Goal: Task Accomplishment & Management: Use online tool/utility

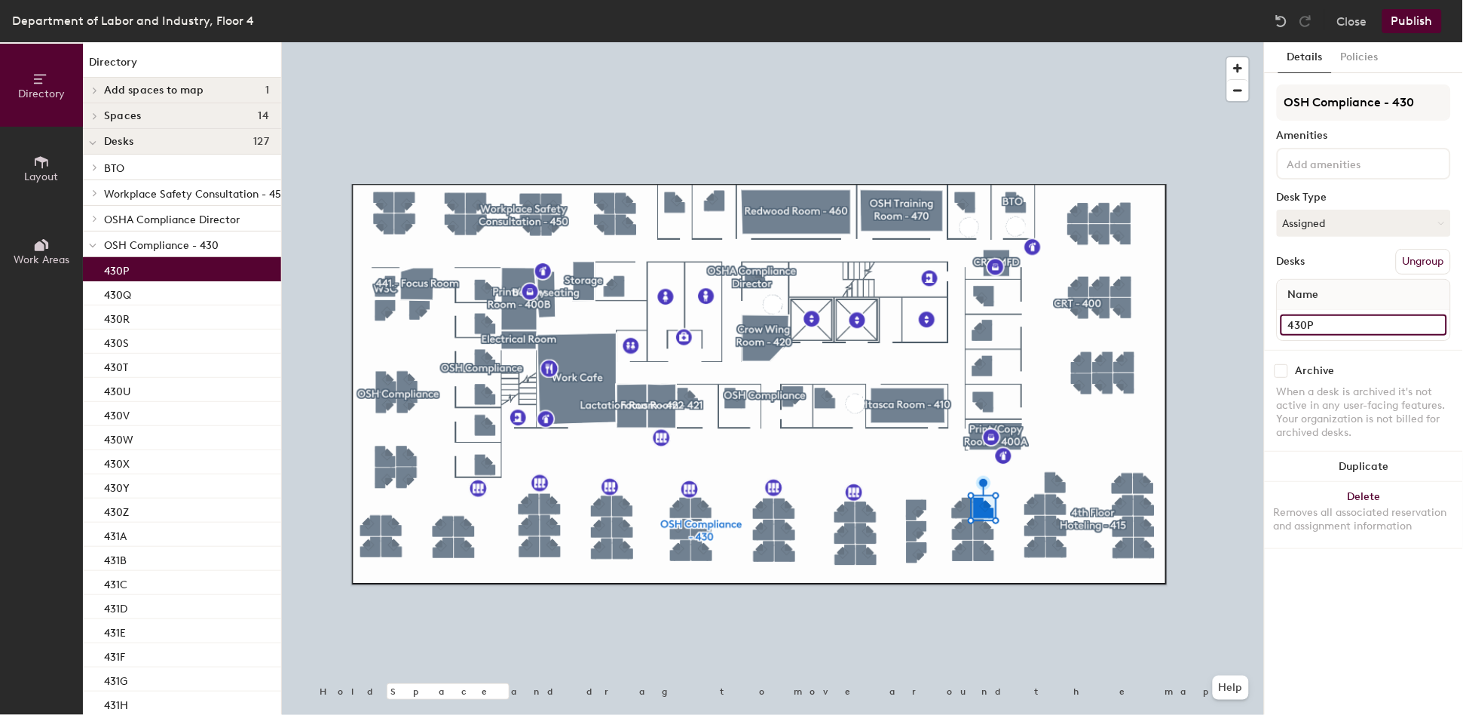
click at [1337, 322] on input "430P" at bounding box center [1364, 324] width 167 height 21
click at [1340, 321] on input "430P" at bounding box center [1364, 324] width 167 height 21
type input "430A"
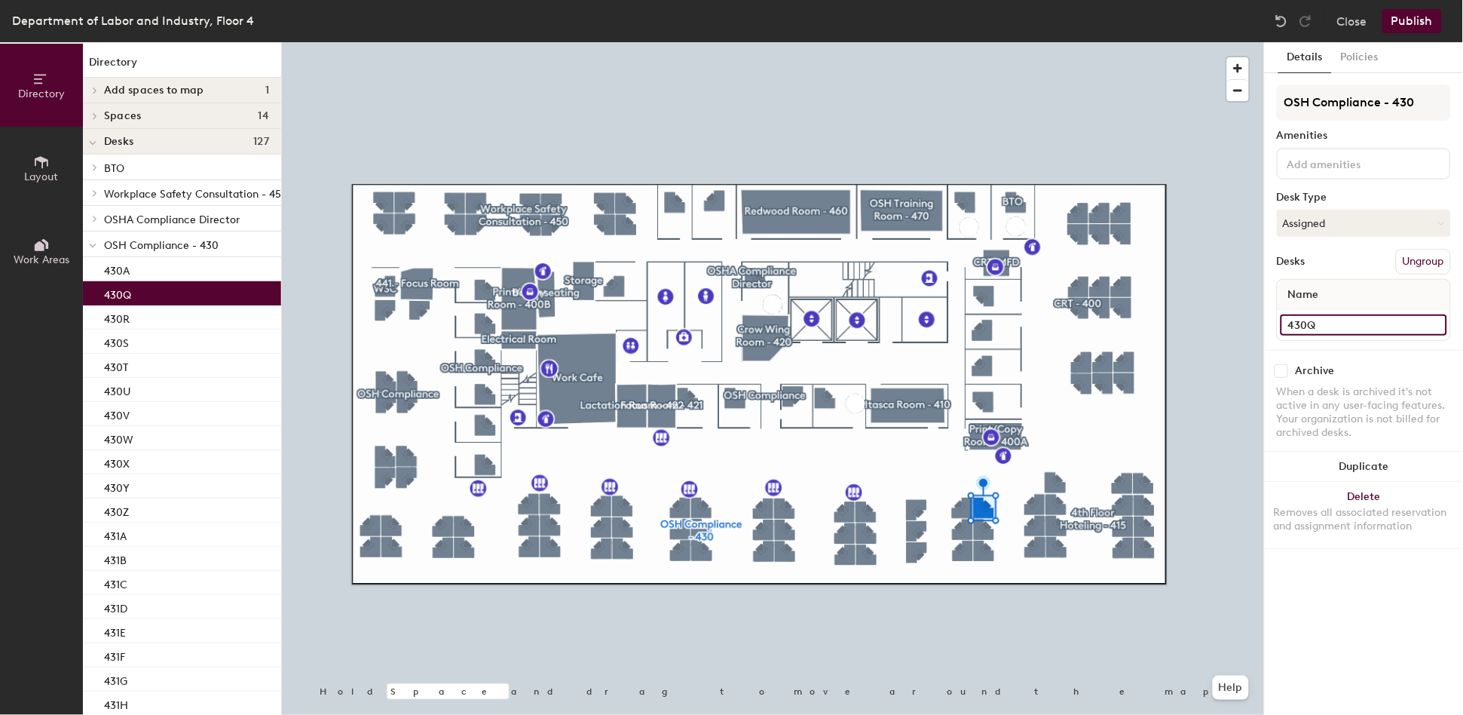
click at [1356, 314] on input "430Q" at bounding box center [1364, 324] width 167 height 21
click at [1354, 316] on input "430Q" at bounding box center [1364, 324] width 167 height 21
click at [1352, 321] on input "430Q" at bounding box center [1364, 324] width 167 height 21
type input "430B"
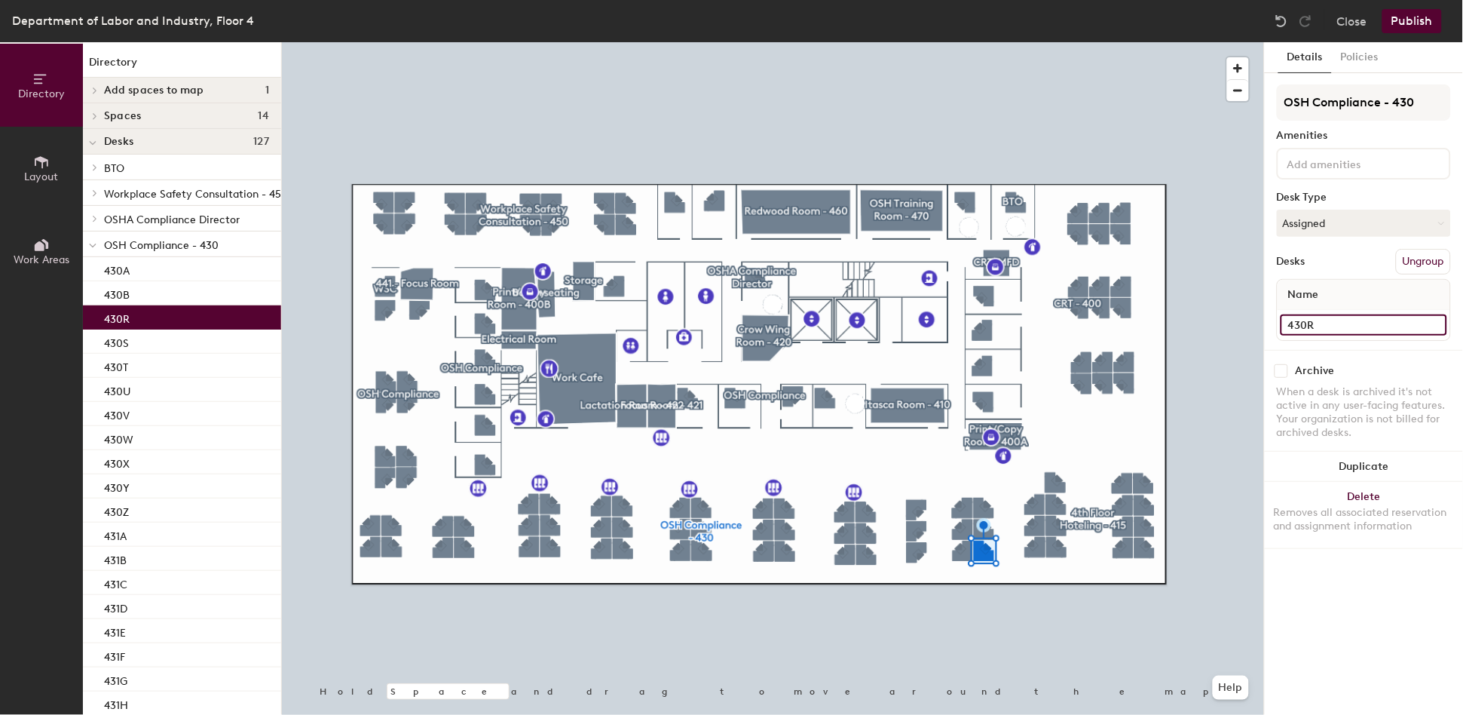
click at [1349, 320] on input "430R" at bounding box center [1364, 324] width 167 height 21
type input "430C"
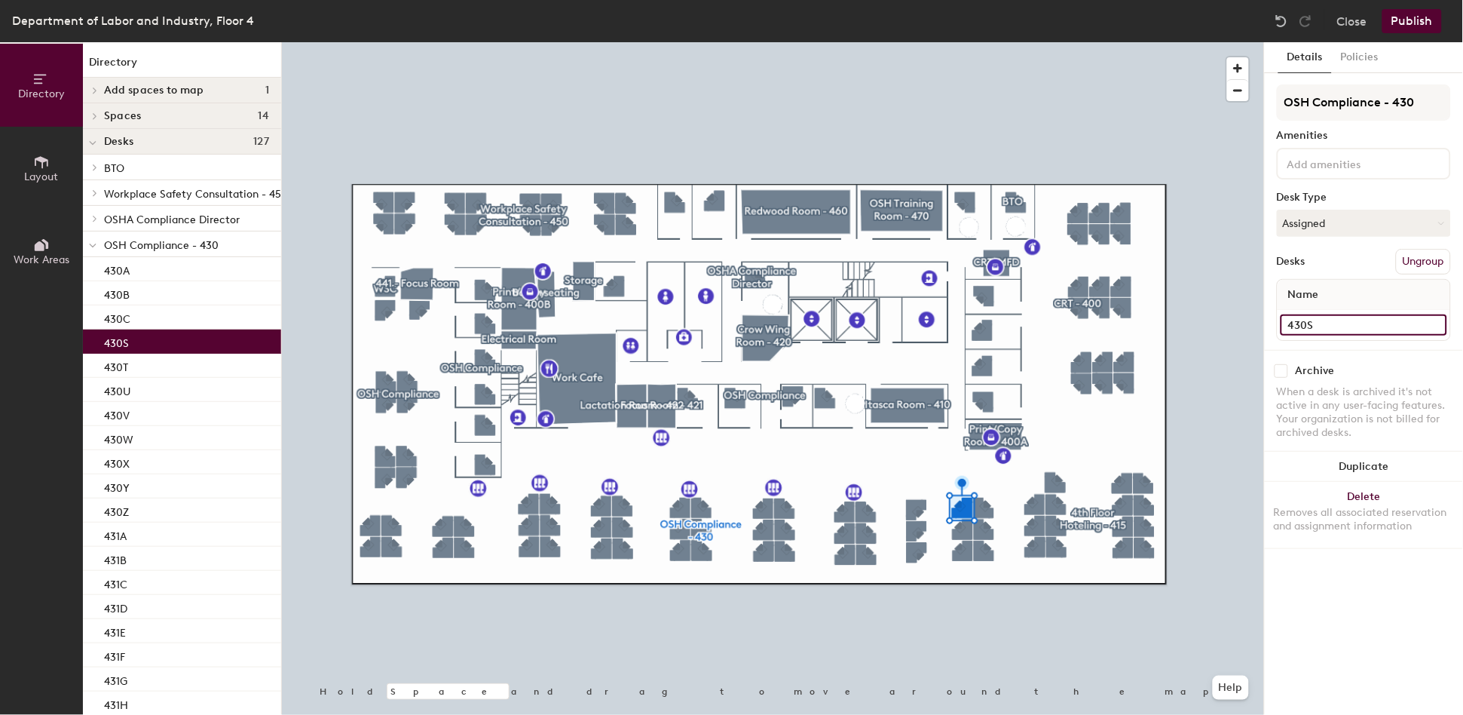
click at [1334, 320] on input "430S" at bounding box center [1364, 324] width 167 height 21
click at [1340, 320] on input "430S" at bounding box center [1364, 324] width 167 height 21
type input "430D"
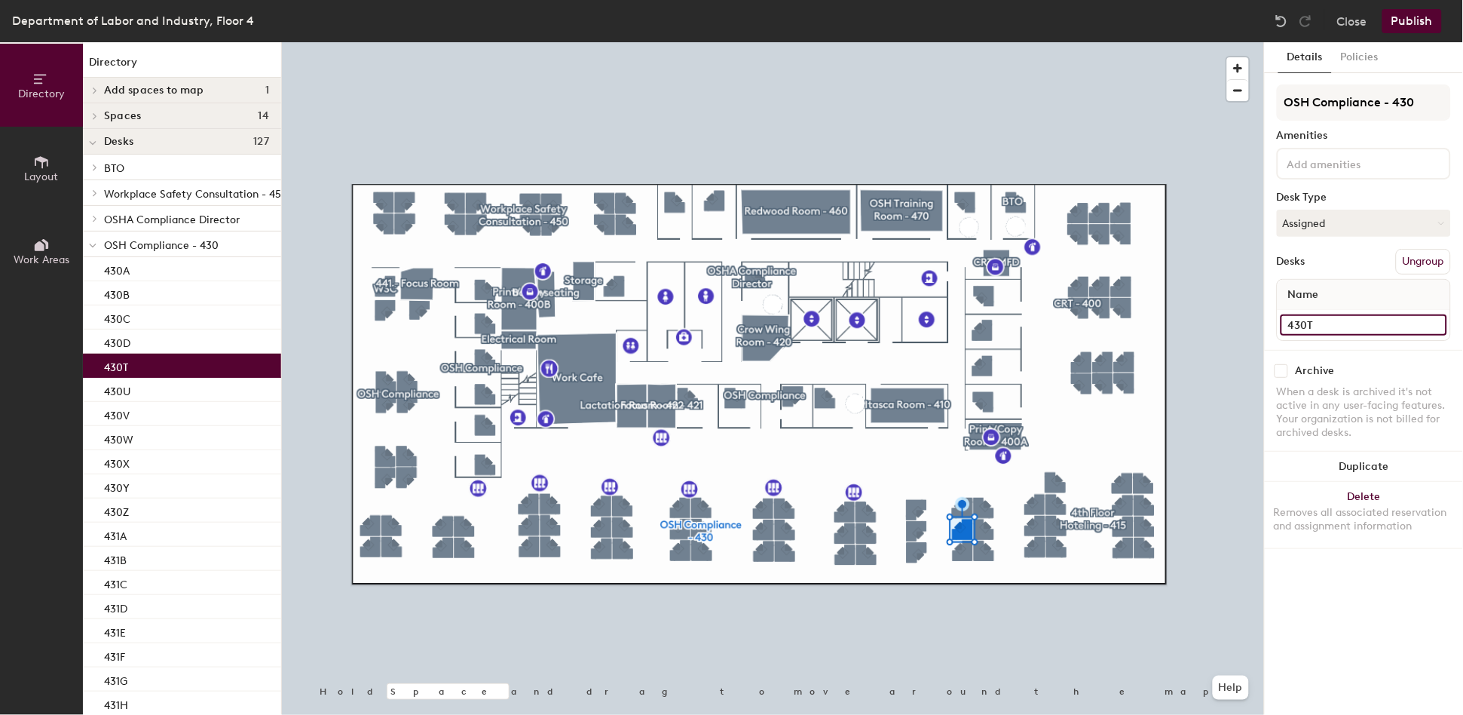
click at [1334, 315] on input "430T" at bounding box center [1364, 324] width 167 height 21
click at [1341, 320] on input "430T" at bounding box center [1364, 324] width 167 height 21
type input "430E"
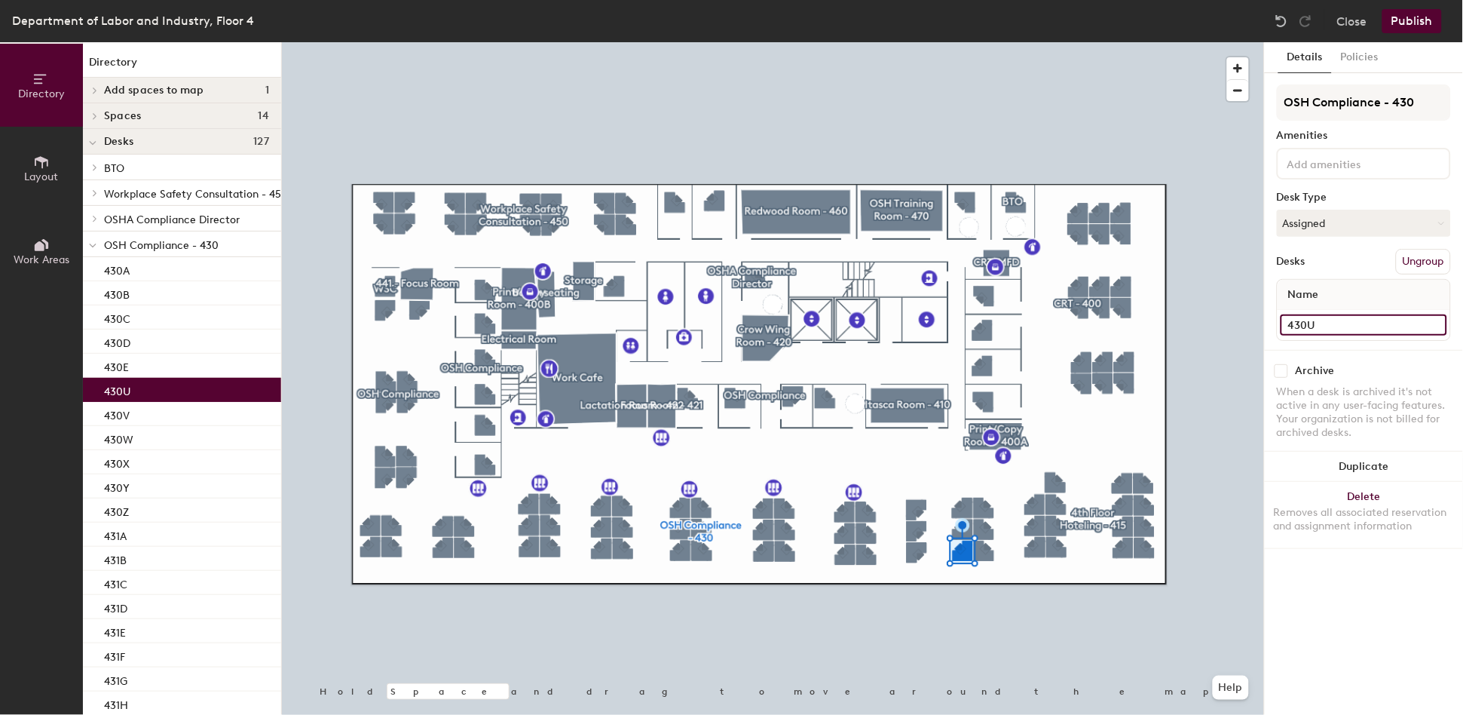
click at [1352, 320] on input "430U" at bounding box center [1364, 324] width 167 height 21
click at [1349, 322] on input "430U" at bounding box center [1364, 324] width 167 height 21
type input "430F"
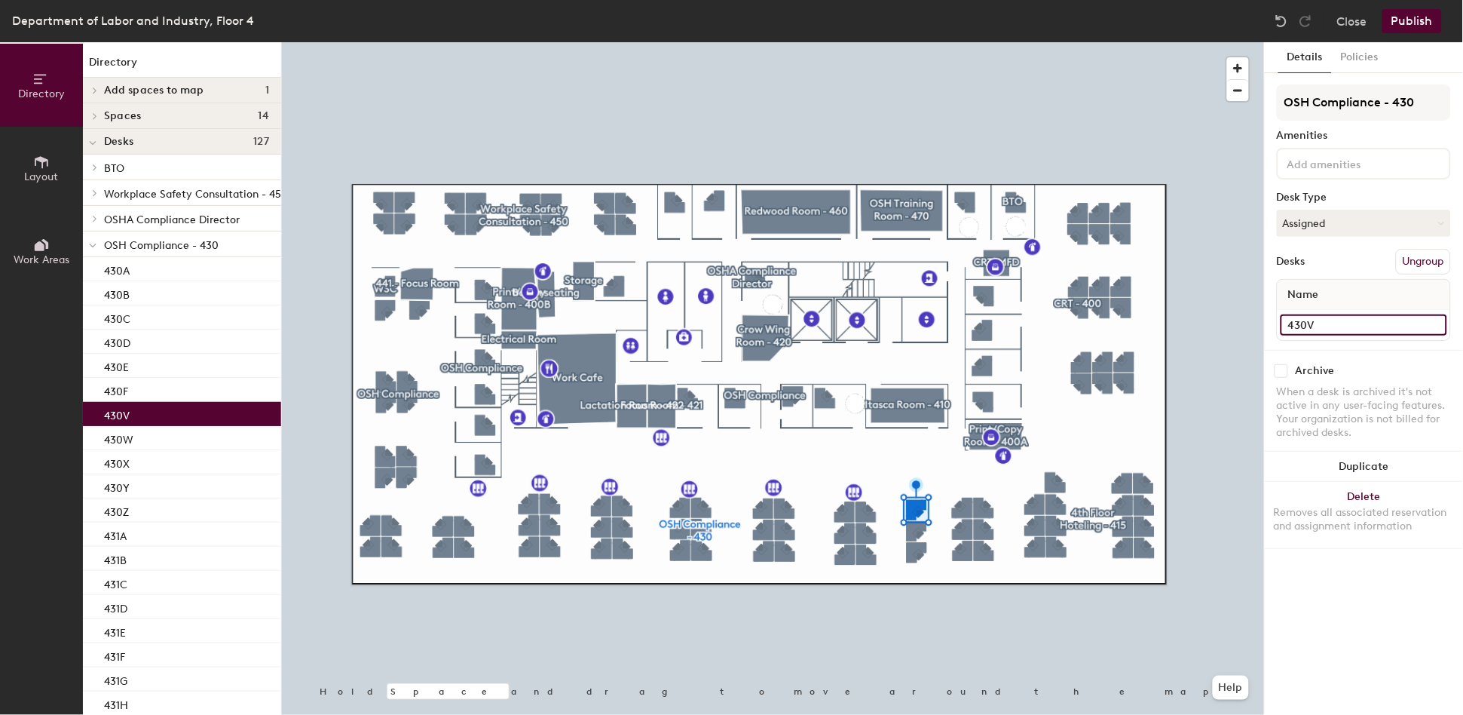
click at [1343, 320] on input "430V" at bounding box center [1364, 324] width 167 height 21
click at [1344, 320] on input "430V" at bounding box center [1364, 324] width 167 height 21
click at [1351, 329] on input "430V" at bounding box center [1364, 324] width 167 height 21
type input "430G"
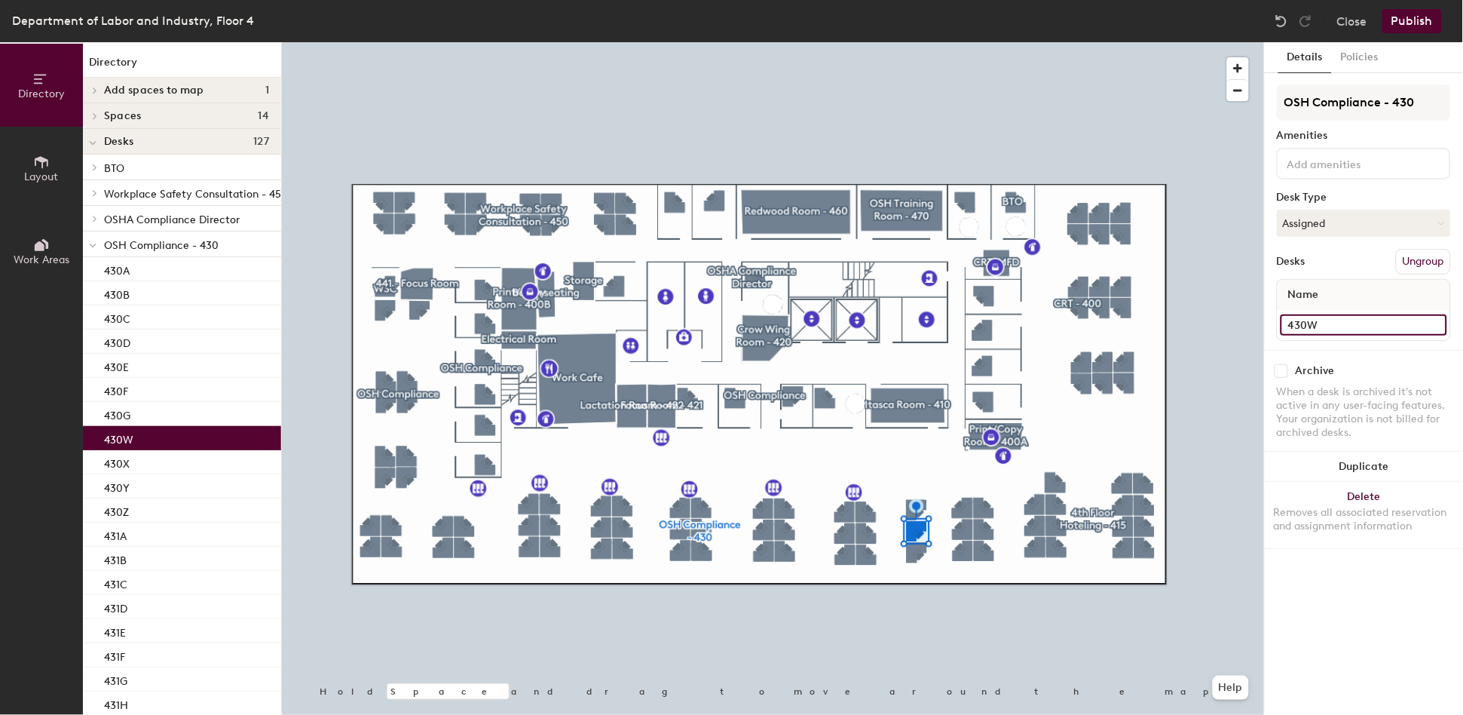
click at [1340, 320] on input "430W" at bounding box center [1364, 324] width 167 height 21
click at [1346, 318] on input "430W" at bounding box center [1364, 324] width 167 height 21
type input "430H"
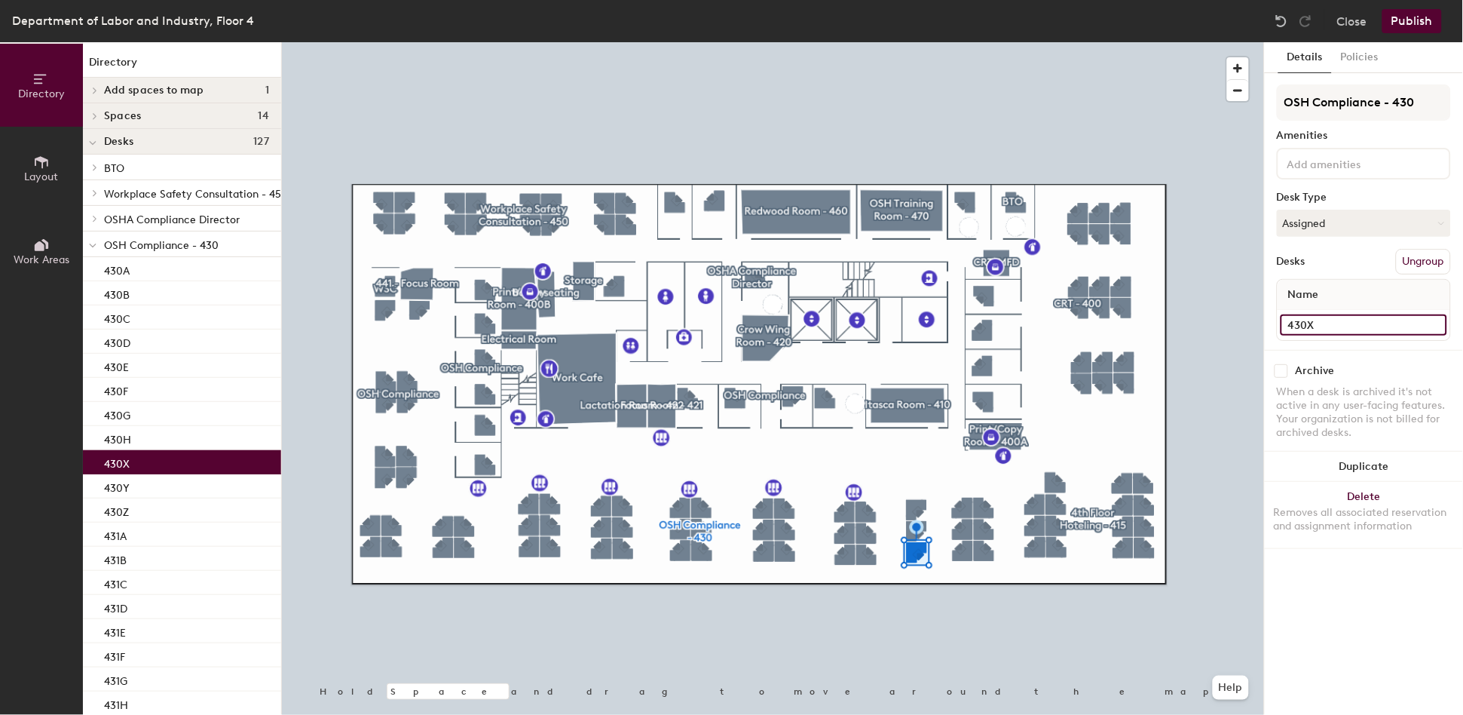
click at [1339, 314] on input "430X" at bounding box center [1364, 324] width 167 height 21
click at [1339, 316] on input "430X" at bounding box center [1364, 324] width 167 height 21
click at [1348, 321] on input "430X" at bounding box center [1364, 324] width 167 height 21
type input "430I"
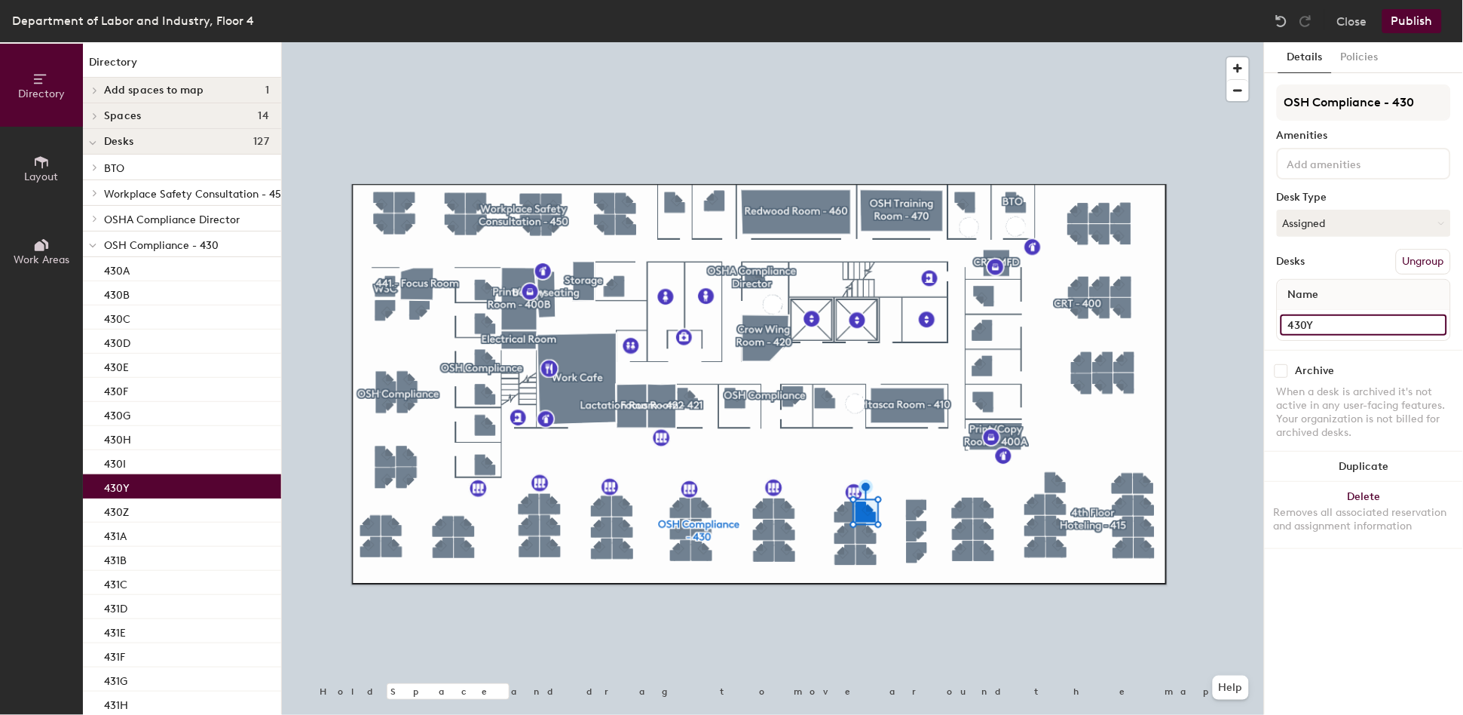
click at [1356, 318] on input "430Y" at bounding box center [1364, 324] width 167 height 21
click at [1356, 319] on input "430Y" at bounding box center [1364, 324] width 167 height 21
click at [1352, 325] on input "430Y" at bounding box center [1364, 324] width 167 height 21
type input "430J"
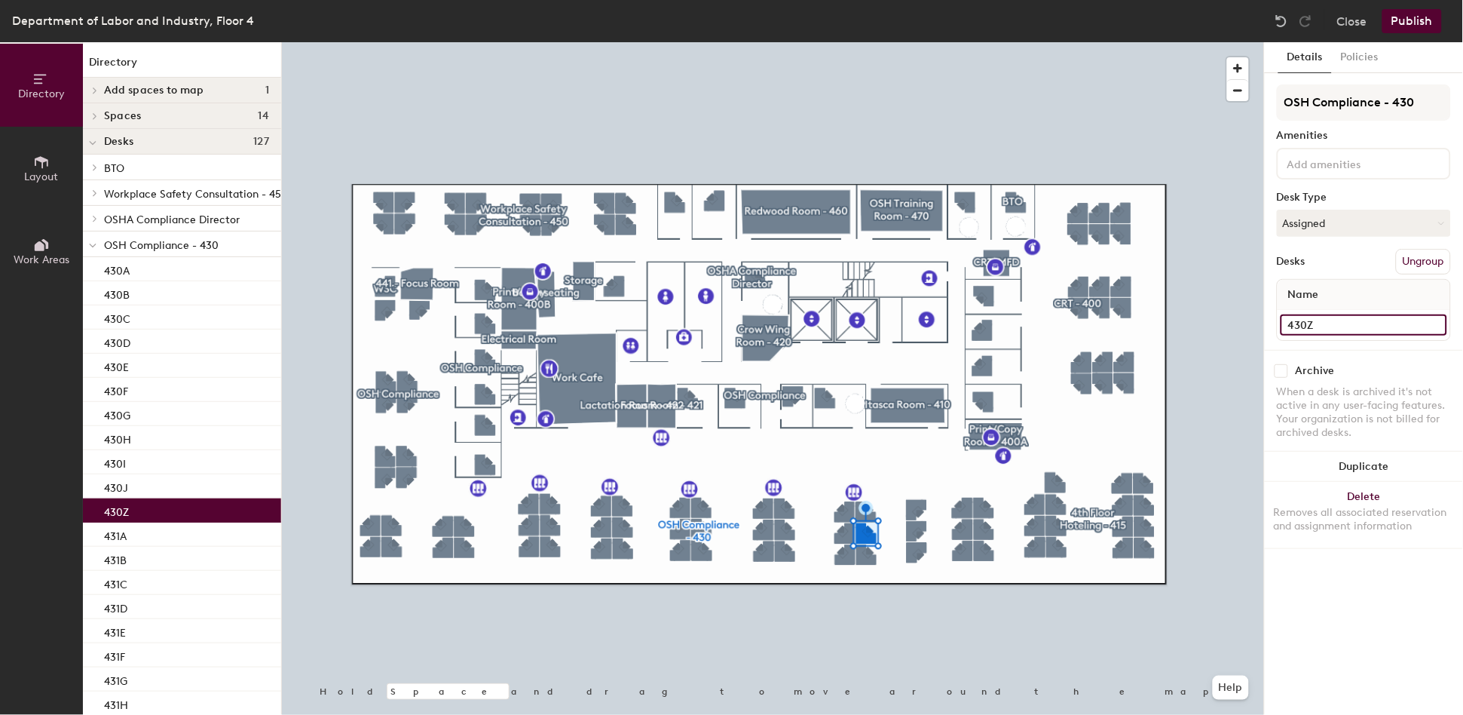
click at [1349, 316] on input "430Z" at bounding box center [1364, 324] width 167 height 21
click at [1349, 320] on input "430Z" at bounding box center [1364, 324] width 167 height 21
type input "430K"
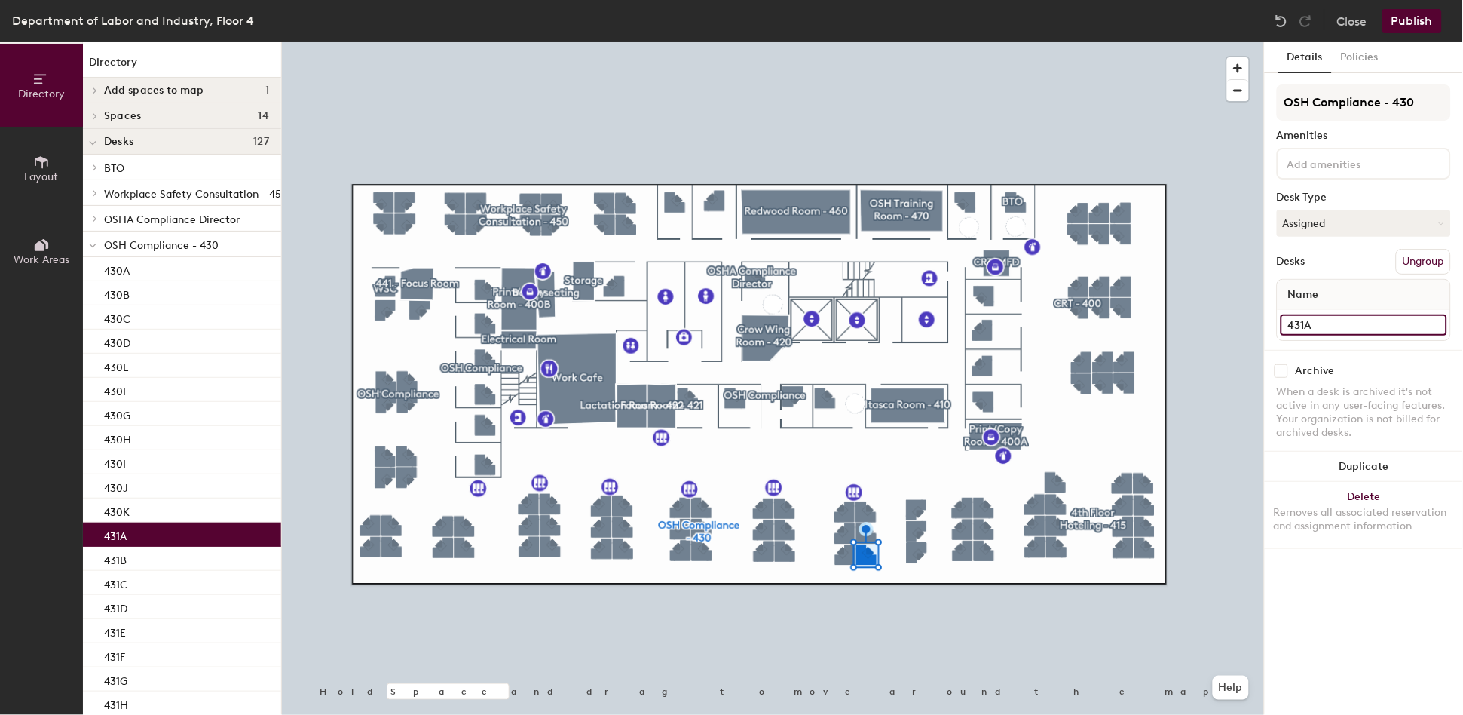
click at [1356, 320] on input "431A" at bounding box center [1364, 324] width 167 height 21
click at [1356, 323] on input "431A" at bounding box center [1364, 324] width 167 height 21
click at [1349, 328] on input "431A" at bounding box center [1364, 324] width 167 height 21
type input "431L"
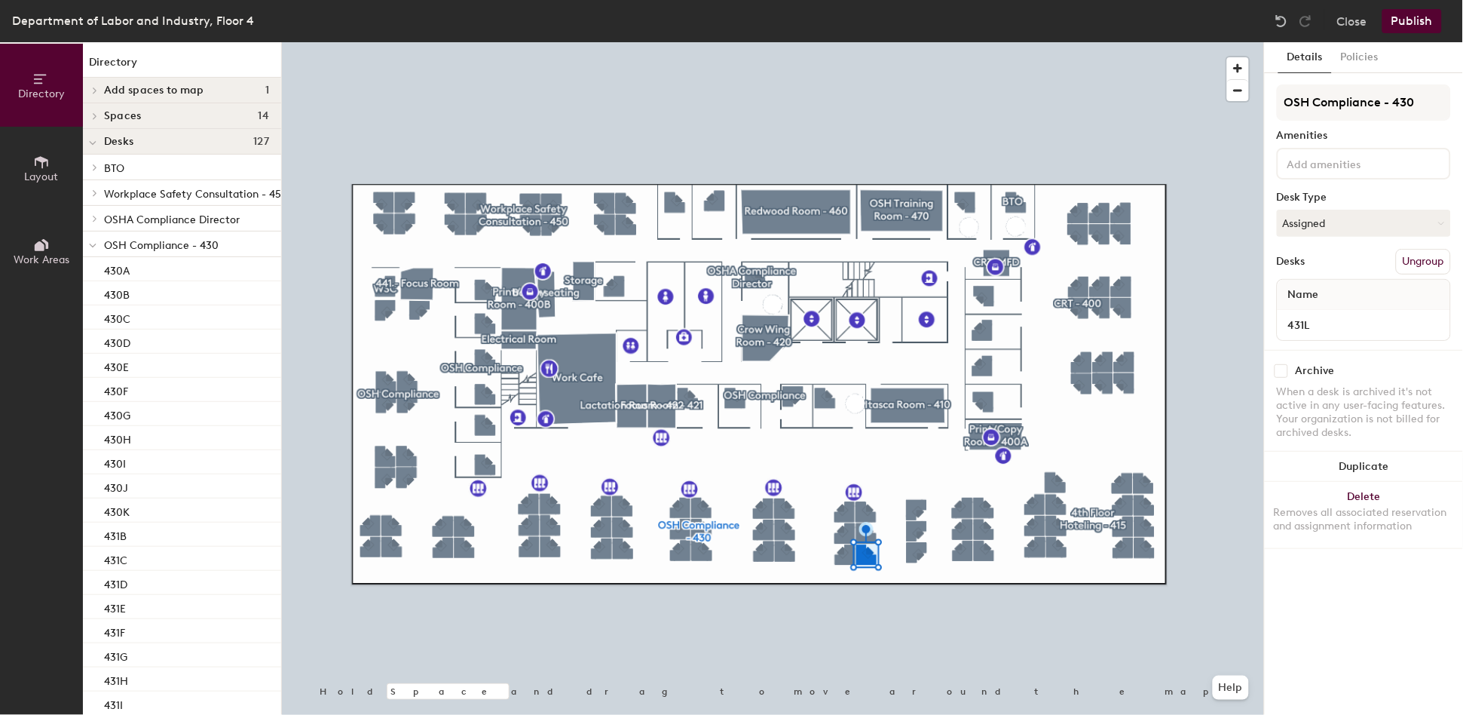
click at [840, 42] on div at bounding box center [773, 42] width 982 height 0
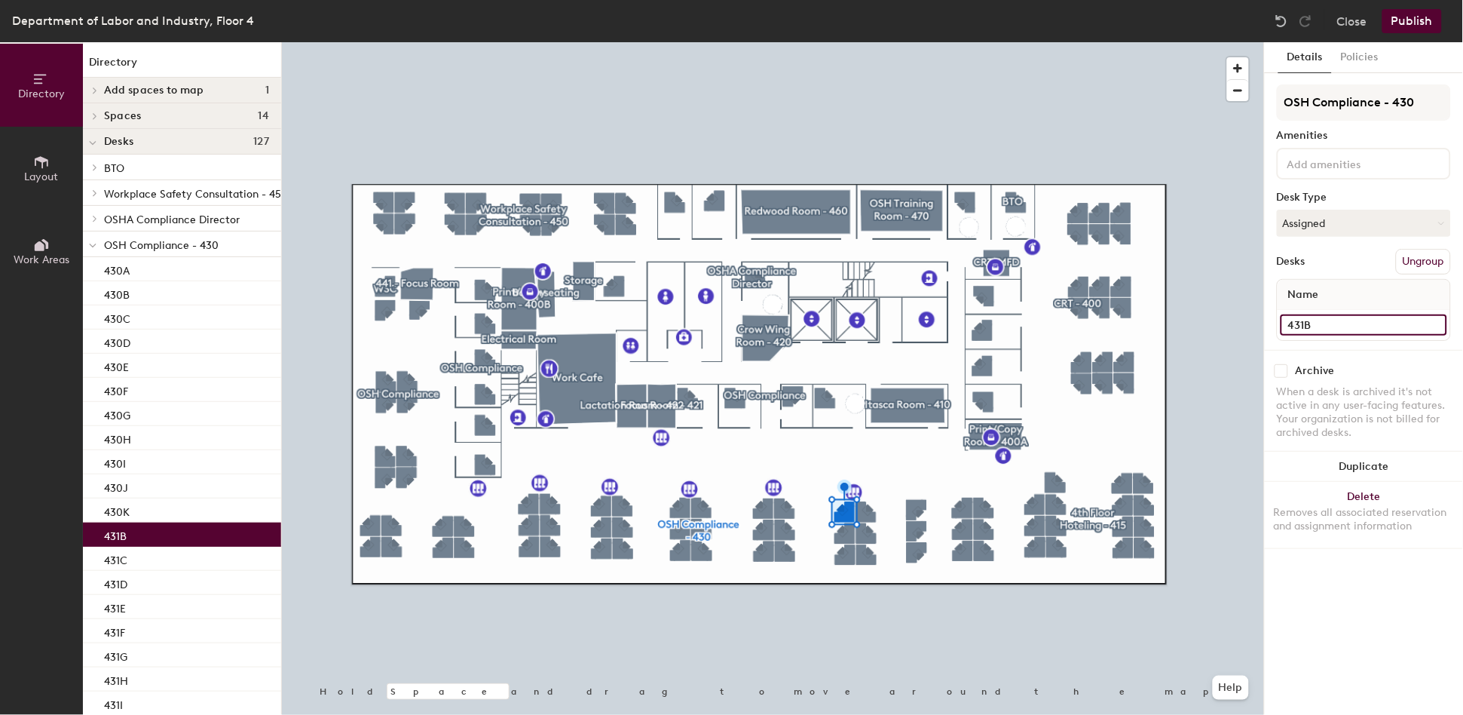
click at [1346, 319] on input "431B" at bounding box center [1364, 324] width 167 height 21
click at [1348, 321] on input "431B" at bounding box center [1364, 324] width 167 height 21
type input "430M"
click at [1358, 324] on input "431L" at bounding box center [1364, 324] width 167 height 21
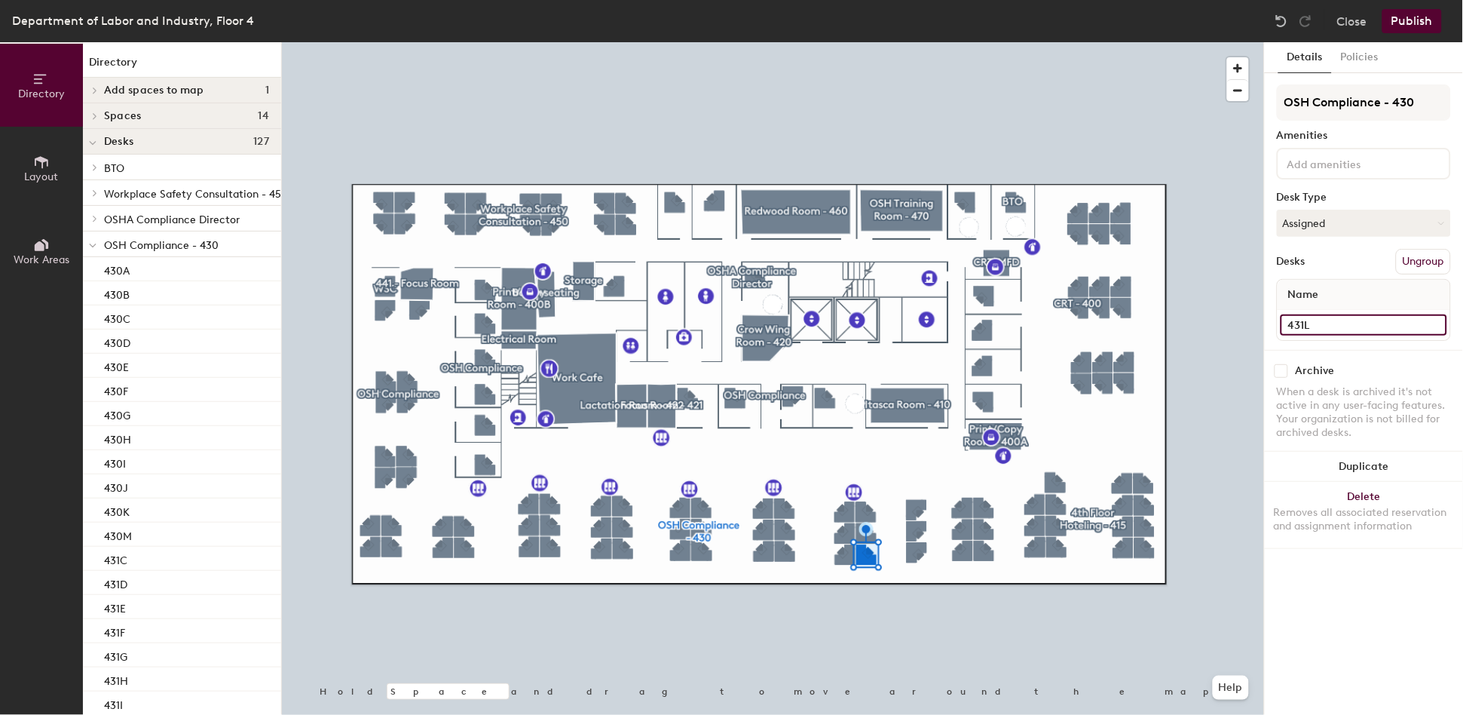
click at [1358, 324] on input "431L" at bounding box center [1364, 324] width 167 height 21
type input "430L"
click at [1349, 321] on input "431C" at bounding box center [1364, 324] width 167 height 21
type input "430N"
click at [1356, 314] on input "431D" at bounding box center [1364, 324] width 167 height 21
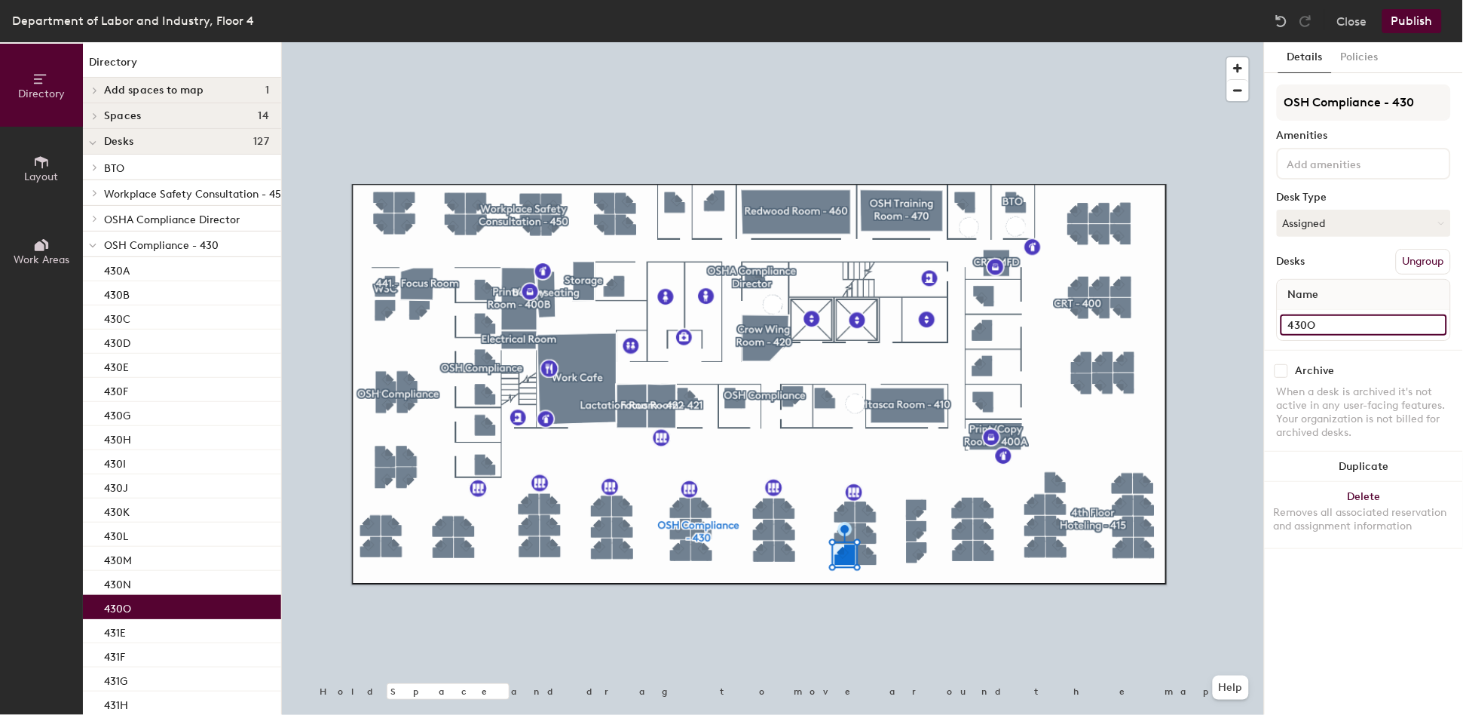
type input "430O"
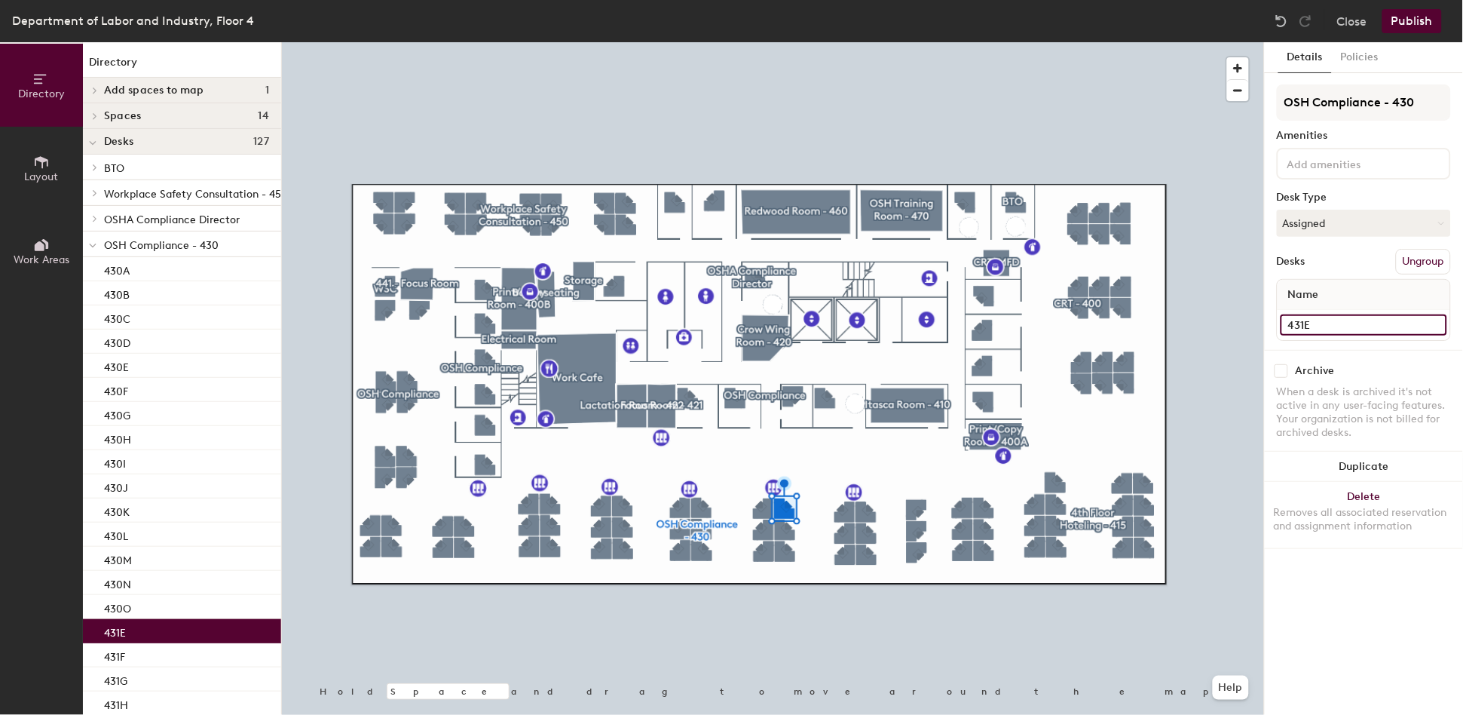
click at [1356, 314] on input "431E" at bounding box center [1364, 324] width 167 height 21
click at [1351, 316] on input "431E" at bounding box center [1364, 324] width 167 height 21
type input "430P"
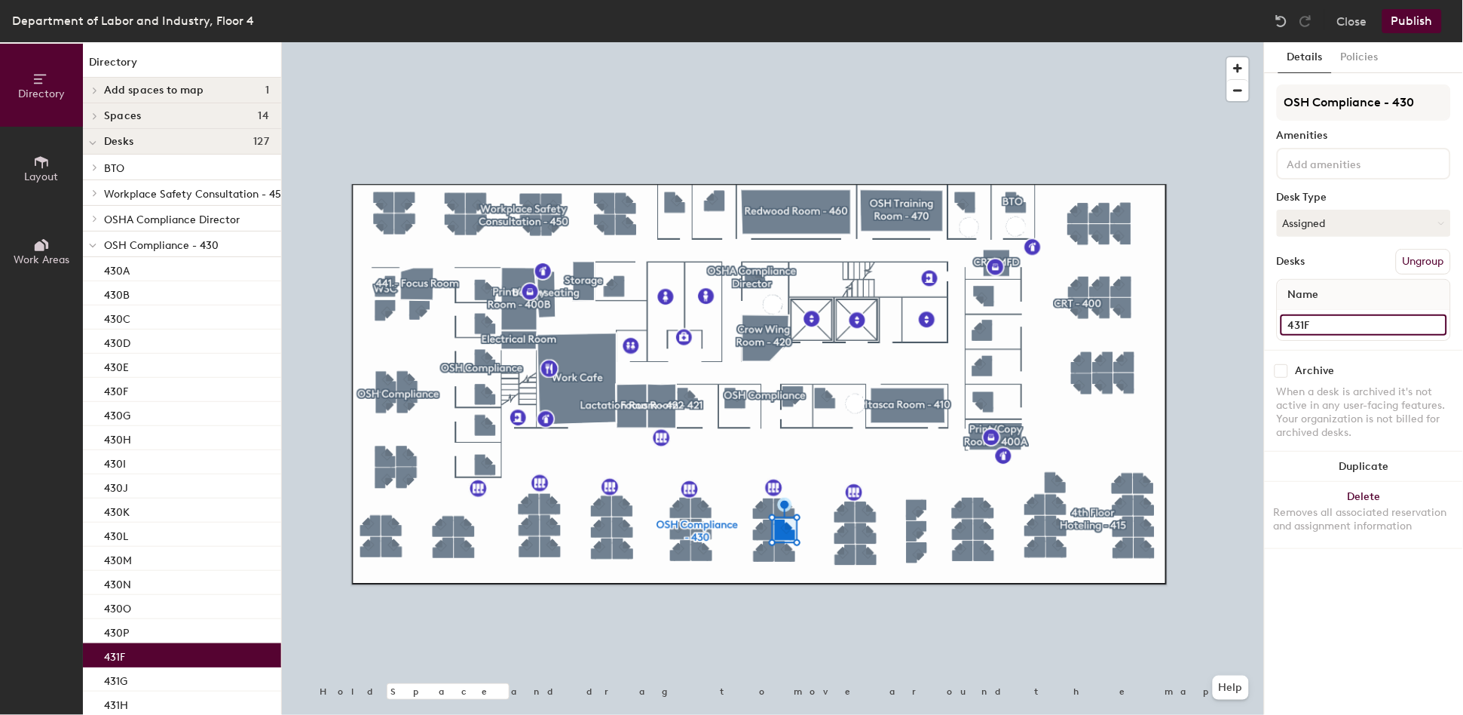
click at [1345, 322] on input "431F" at bounding box center [1364, 324] width 167 height 21
type input "430Q"
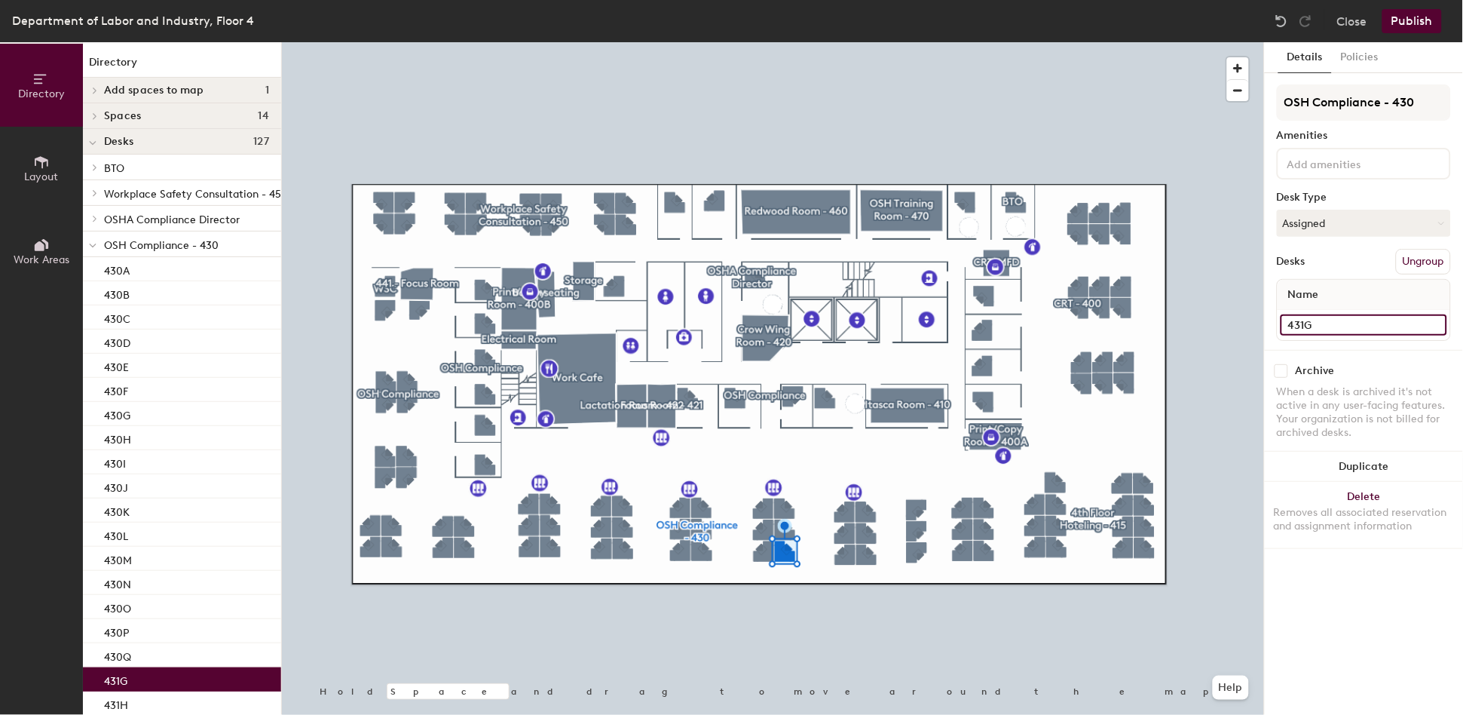
click at [1333, 317] on input "431G" at bounding box center [1364, 324] width 167 height 21
click at [1334, 320] on input "431G" at bounding box center [1364, 324] width 167 height 21
type input "430R"
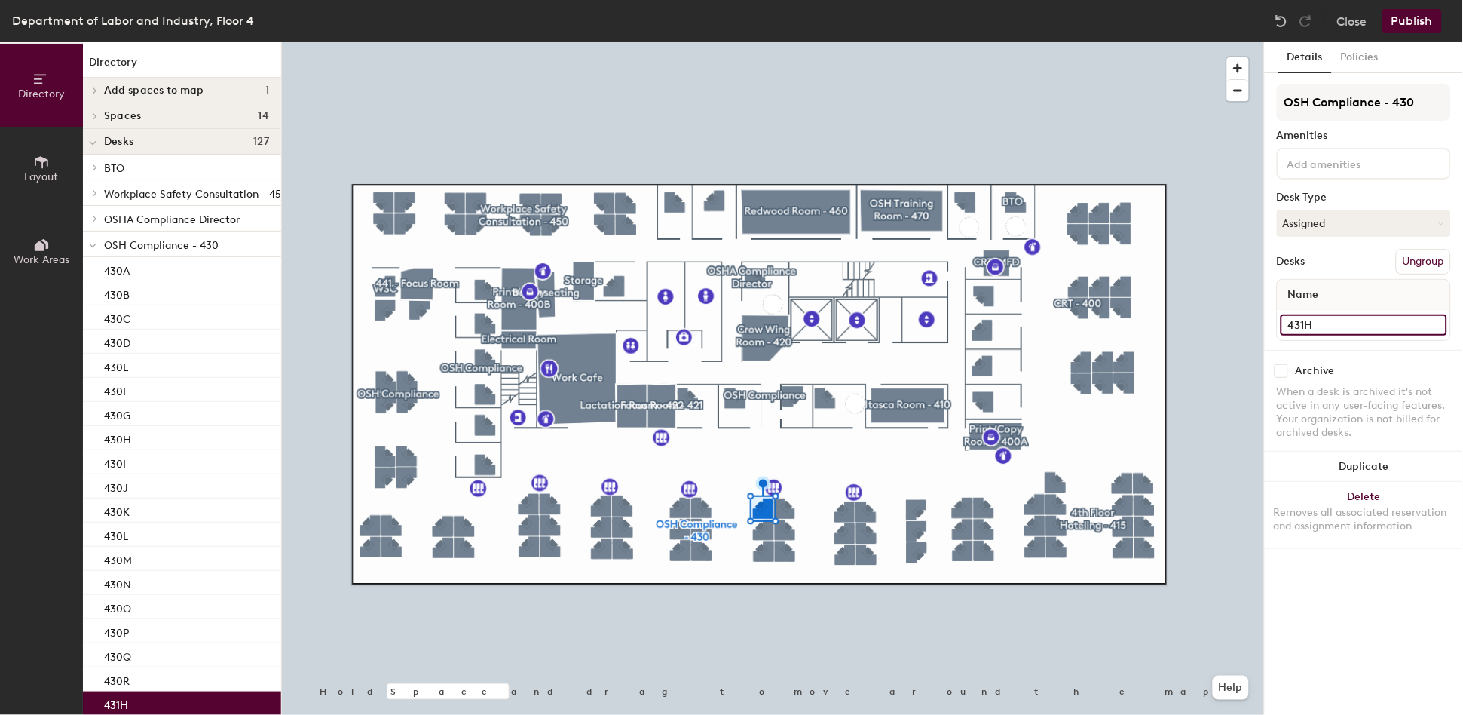
click at [1342, 327] on input "431H" at bounding box center [1364, 324] width 167 height 21
click at [1343, 325] on input "431H" at bounding box center [1364, 324] width 167 height 21
type input "430S"
click at [1329, 322] on input "431I" at bounding box center [1364, 324] width 167 height 21
click at [1337, 320] on input "431I" at bounding box center [1364, 324] width 167 height 21
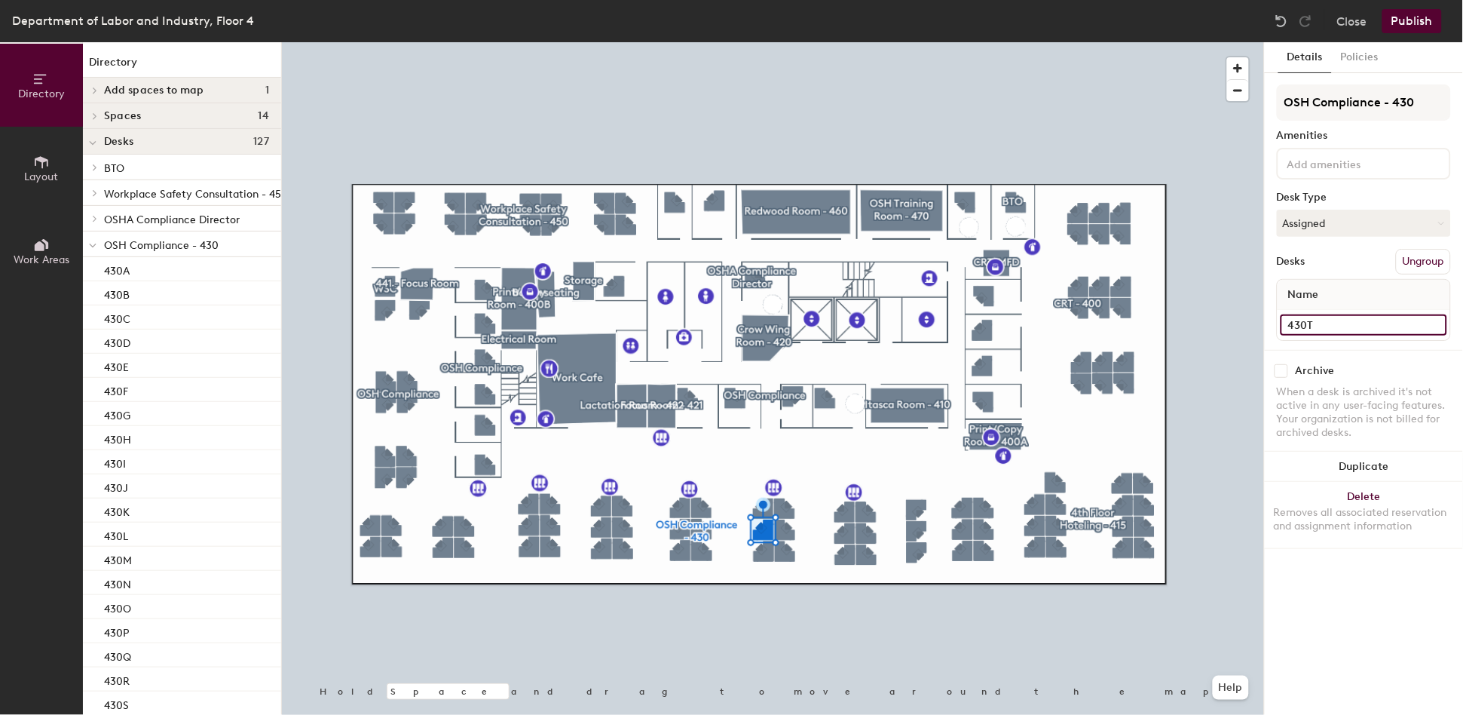
type input "430T"
click at [1340, 325] on input "431J" at bounding box center [1364, 324] width 167 height 21
click at [1343, 322] on input "431J" at bounding box center [1364, 324] width 167 height 21
type input "430U"
click at [1333, 317] on input "431K" at bounding box center [1364, 324] width 167 height 21
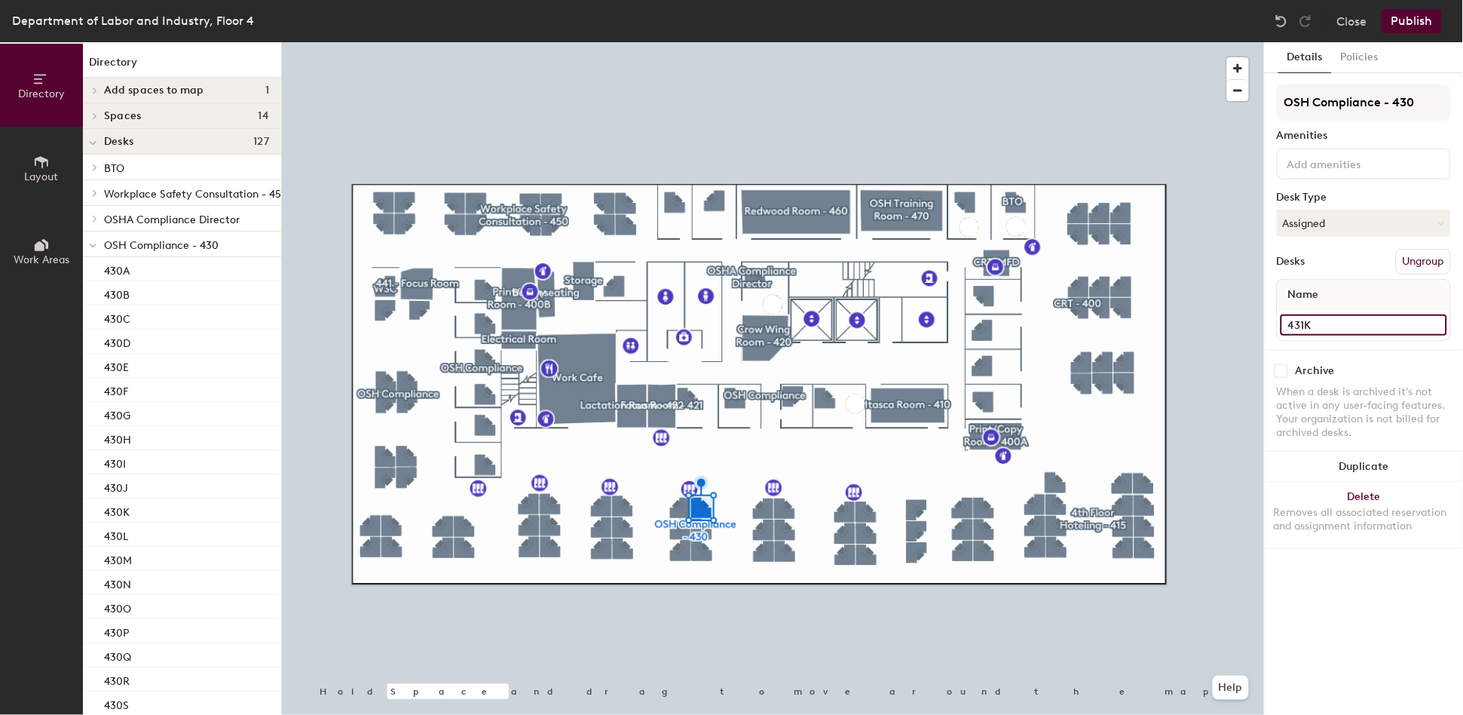
click at [1337, 316] on input "431K" at bounding box center [1364, 324] width 167 height 21
type input "430V"
click at [1352, 326] on input "431L" at bounding box center [1364, 324] width 167 height 21
click at [1349, 325] on input "431L" at bounding box center [1364, 324] width 167 height 21
type input "430X"
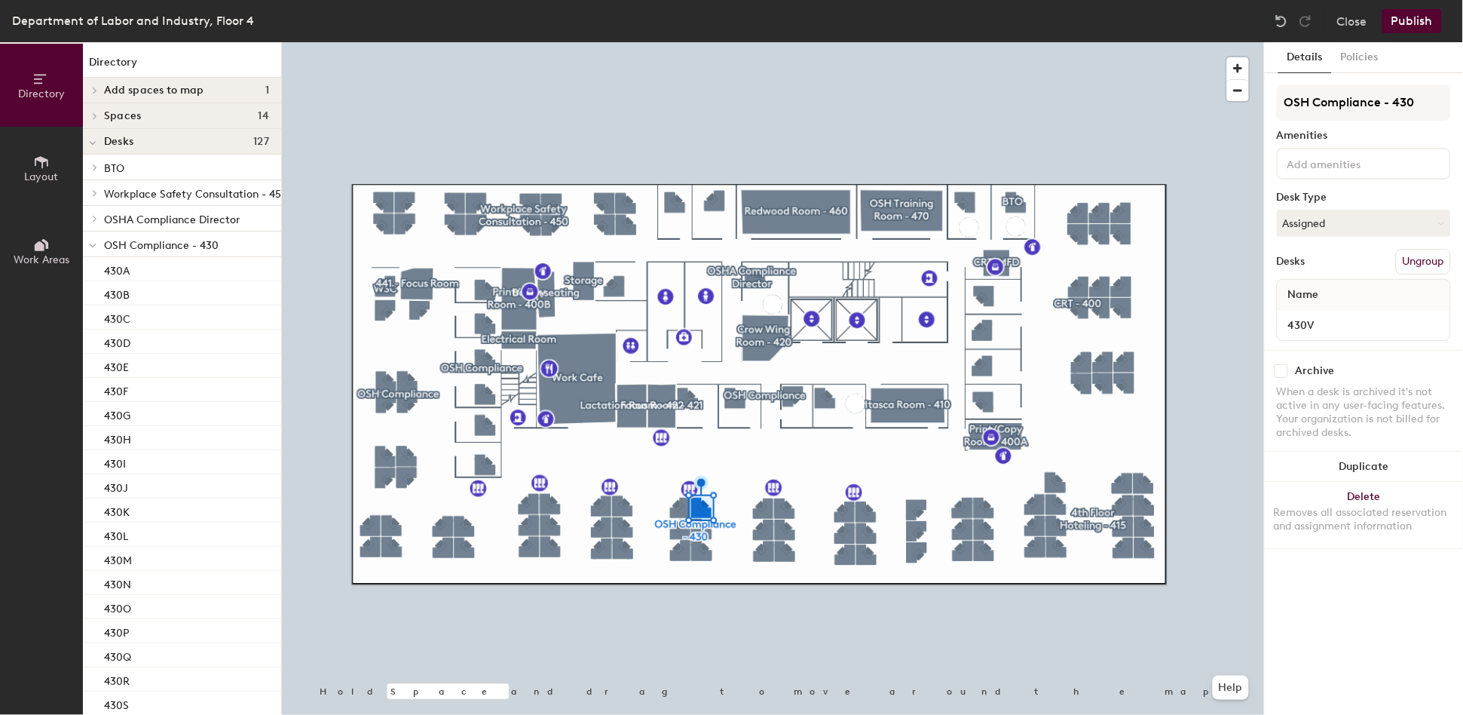
click at [703, 42] on div at bounding box center [773, 42] width 982 height 0
click at [1346, 325] on input "430X" at bounding box center [1364, 324] width 167 height 21
click at [1346, 324] on input "430X" at bounding box center [1364, 324] width 167 height 21
click at [1346, 323] on input "430X" at bounding box center [1364, 324] width 167 height 21
click at [1351, 323] on input "430X" at bounding box center [1364, 324] width 167 height 21
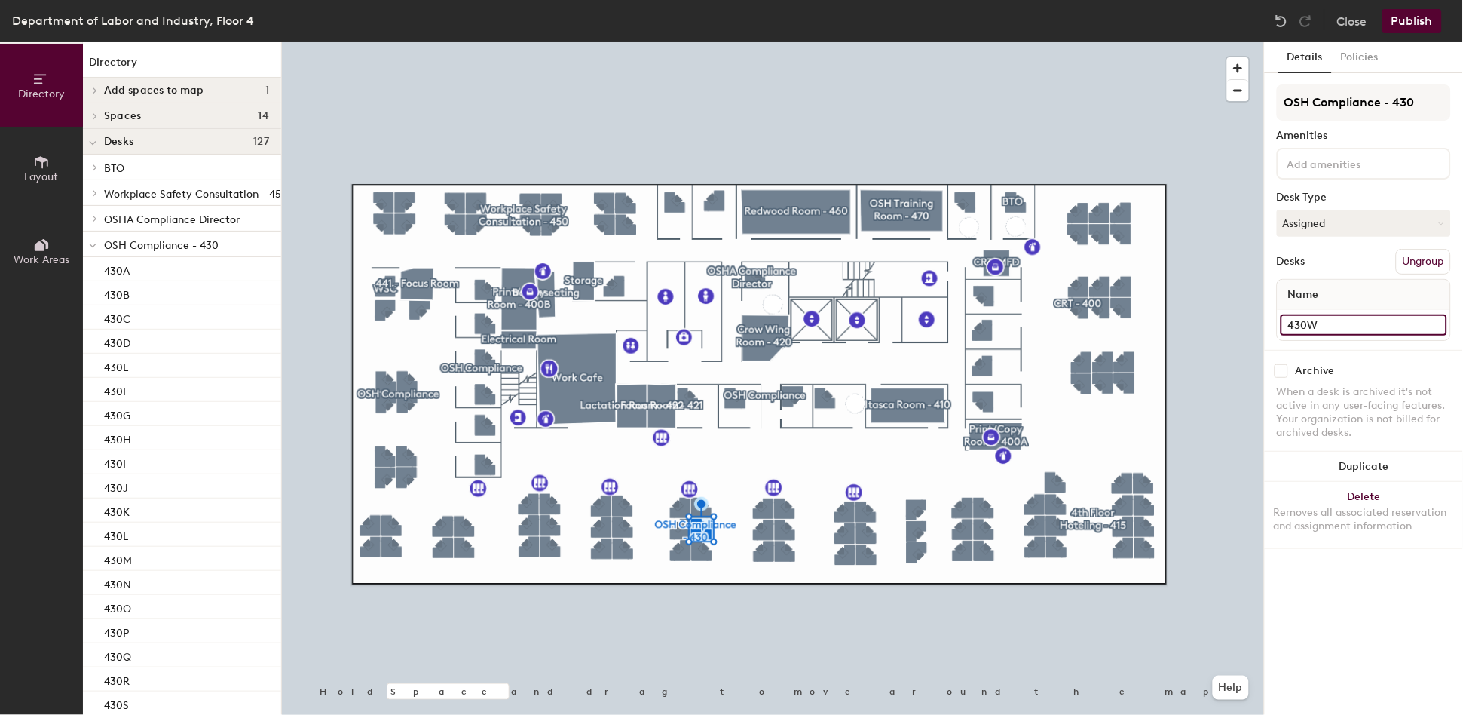
type input "430W"
click at [699, 42] on div at bounding box center [773, 42] width 982 height 0
click at [1341, 324] on input "431M" at bounding box center [1364, 324] width 167 height 21
type input "430X"
click at [1367, 321] on input "431N" at bounding box center [1364, 324] width 167 height 21
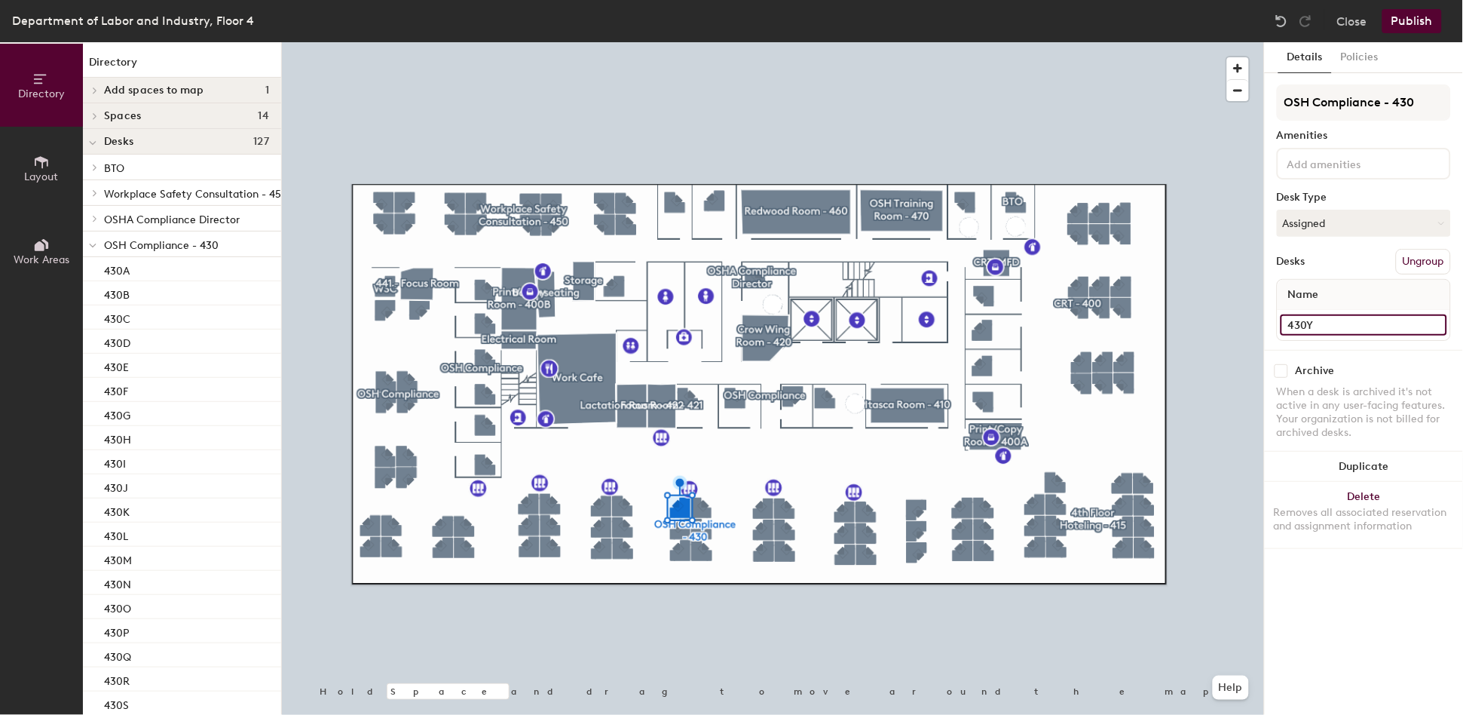
type input "430Y"
click at [1343, 323] on input "431O" at bounding box center [1364, 324] width 167 height 21
type input "430Z"
click at [1351, 315] on input "431P" at bounding box center [1364, 324] width 167 height 21
click at [1352, 325] on input "431P" at bounding box center [1364, 324] width 167 height 21
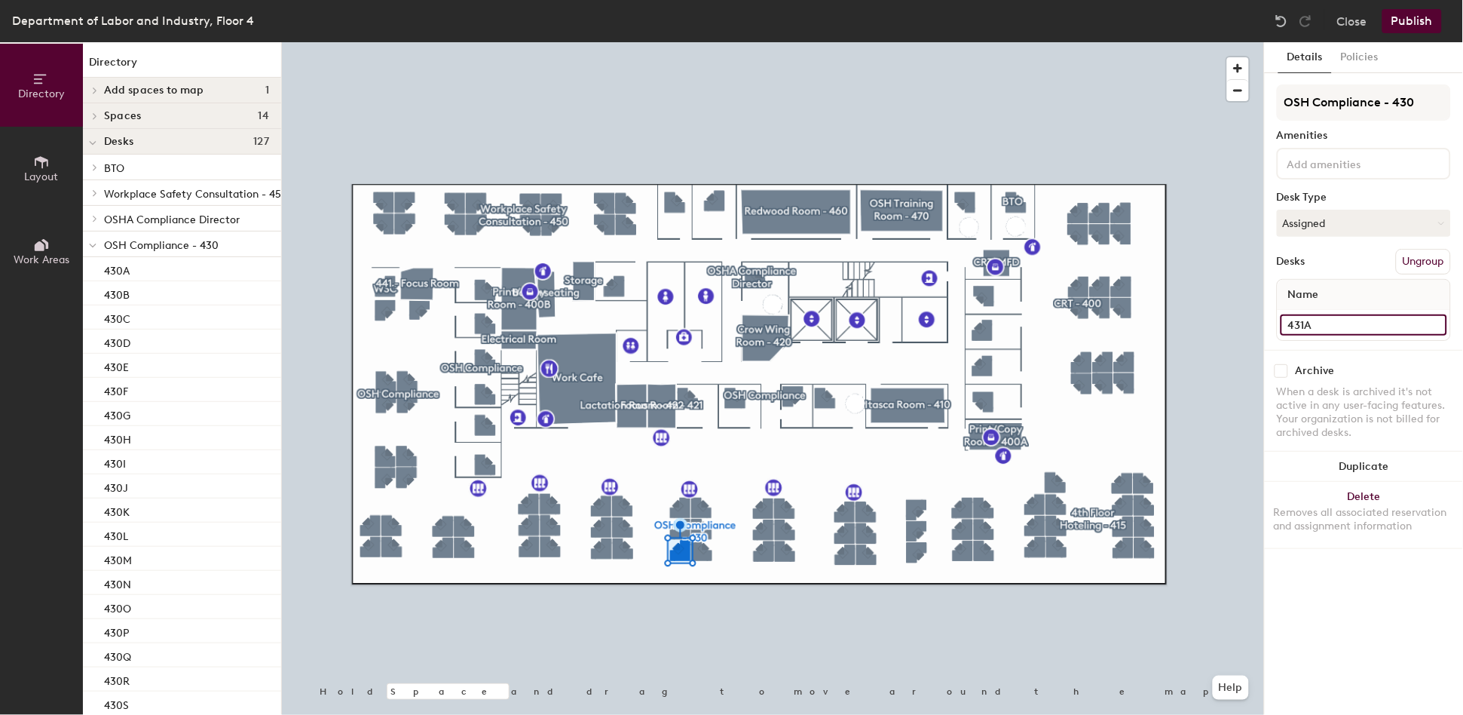
type input "431A"
click at [1343, 323] on input "431Q" at bounding box center [1364, 324] width 167 height 21
click at [1346, 320] on input "431Q" at bounding box center [1364, 324] width 167 height 21
type input "431B"
click at [1341, 325] on input "431R" at bounding box center [1364, 324] width 167 height 21
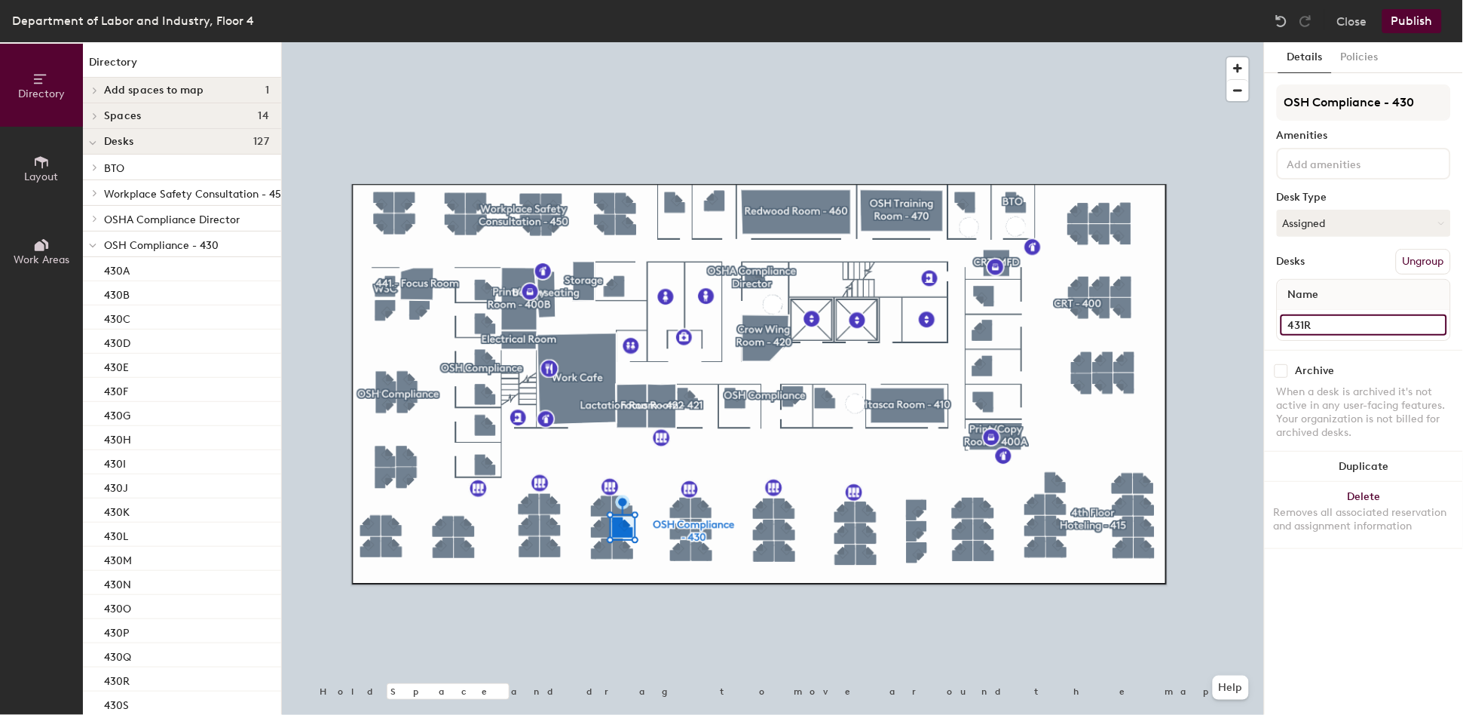
click at [1347, 321] on input "431R" at bounding box center [1364, 324] width 167 height 21
type input "431C"
click at [1339, 326] on input "431S" at bounding box center [1364, 324] width 167 height 21
click at [1342, 323] on input "431S" at bounding box center [1364, 324] width 167 height 21
type input "431D"
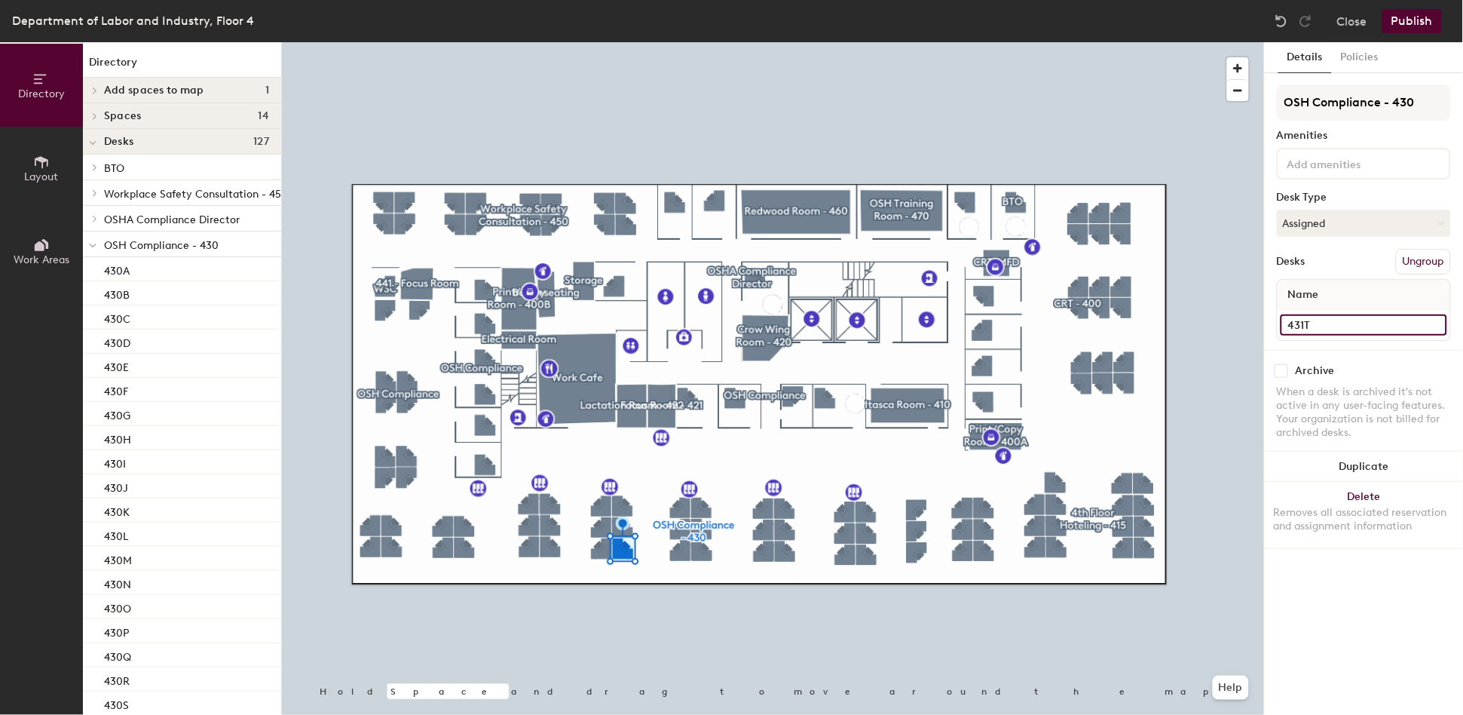
click at [1336, 323] on input "431T" at bounding box center [1364, 324] width 167 height 21
click at [1340, 322] on input "431T" at bounding box center [1364, 324] width 167 height 21
type input "431E"
click at [1340, 322] on input "431U" at bounding box center [1364, 324] width 167 height 21
click at [1341, 320] on input "431U" at bounding box center [1364, 324] width 167 height 21
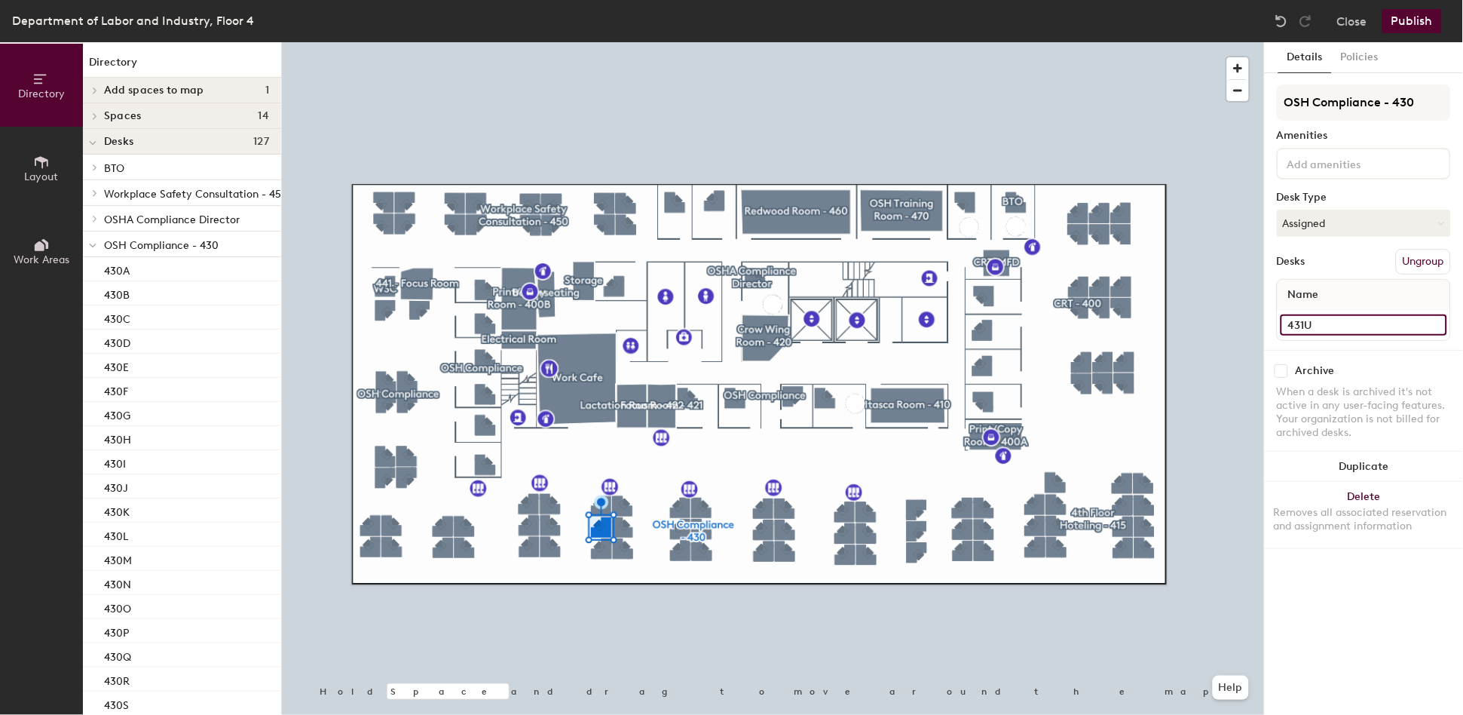
click at [1343, 320] on input "431U" at bounding box center [1364, 324] width 167 height 21
type input "431F"
click at [1359, 317] on input "431V" at bounding box center [1364, 324] width 167 height 21
click at [1359, 316] on input "431V" at bounding box center [1364, 324] width 167 height 21
click at [1351, 324] on input "431V" at bounding box center [1364, 324] width 167 height 21
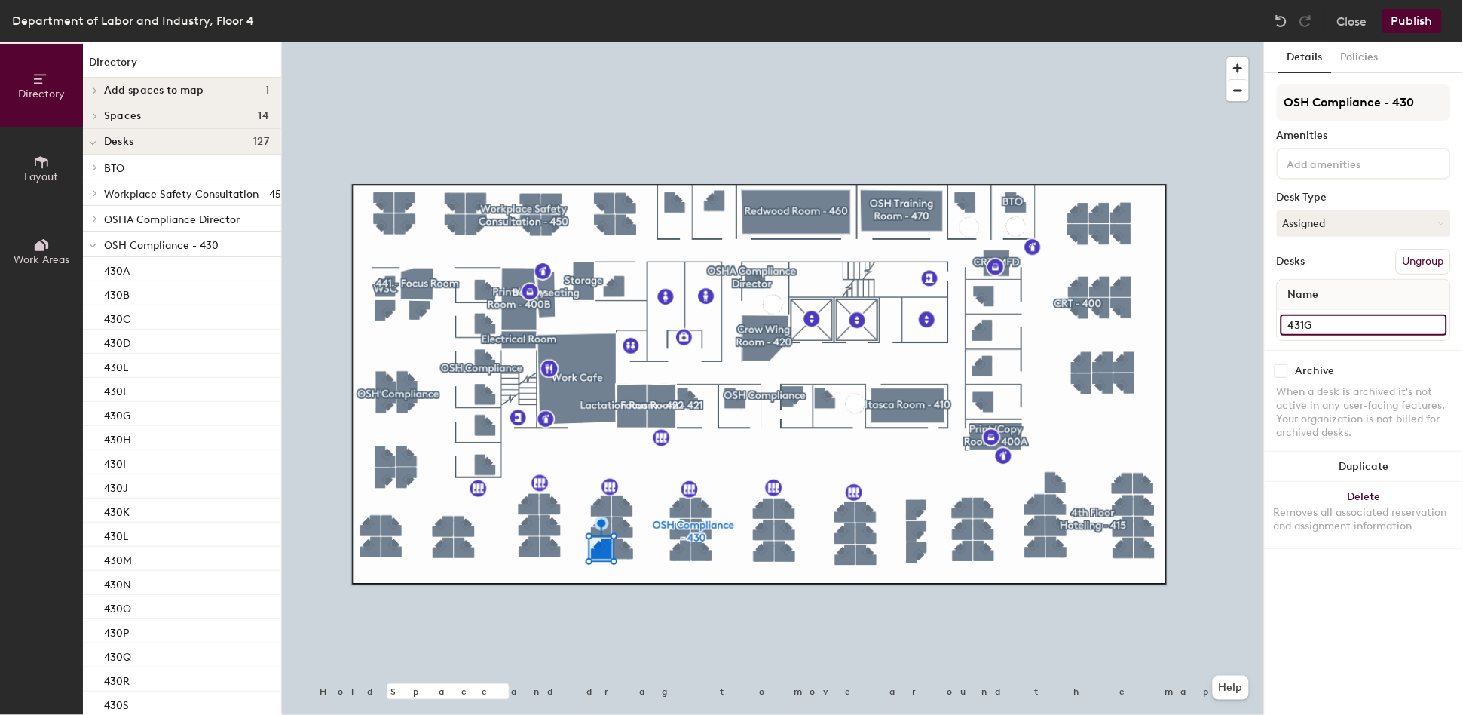
type input "431G"
click at [1338, 328] on input "431W" at bounding box center [1364, 324] width 167 height 21
click at [1343, 317] on input "431W" at bounding box center [1364, 324] width 167 height 21
type input "431H"
click at [1331, 319] on input "431X" at bounding box center [1364, 324] width 167 height 21
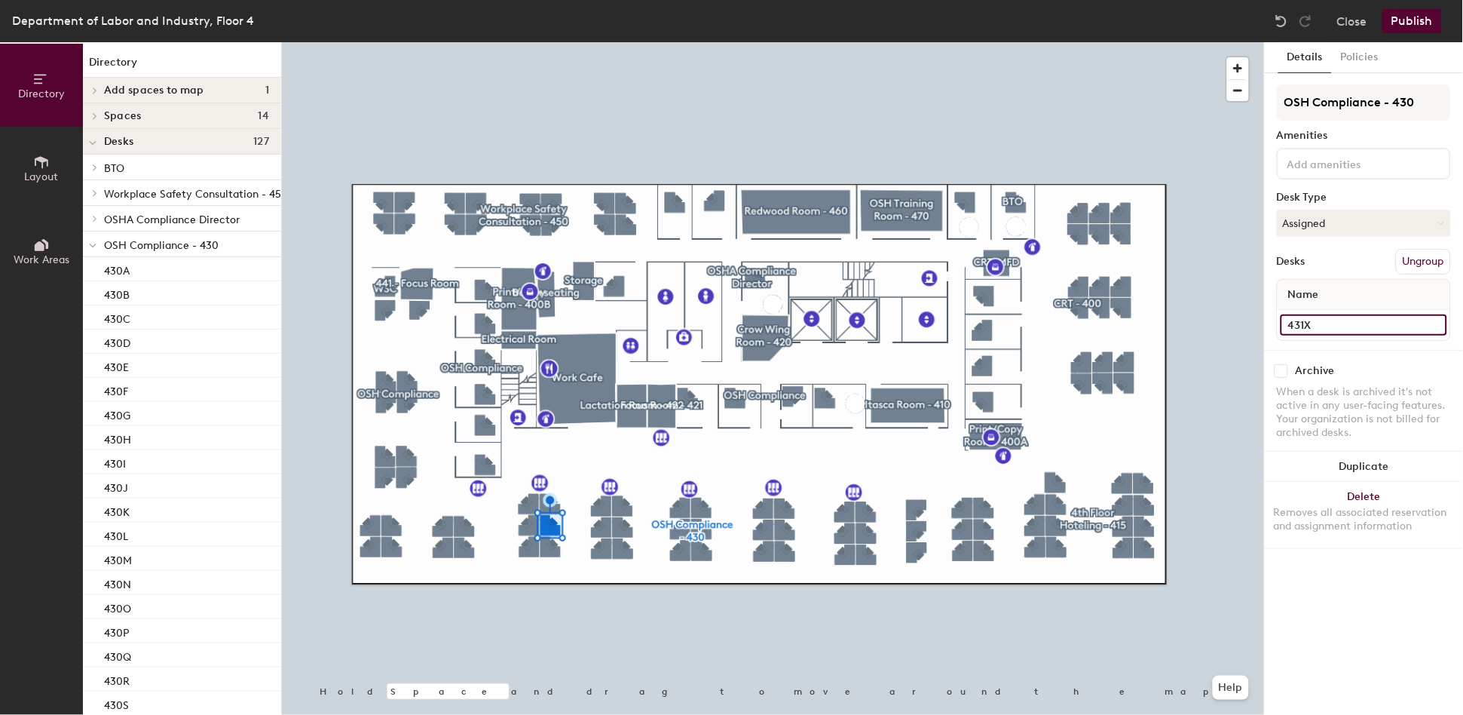
click at [1336, 319] on input "431X" at bounding box center [1364, 324] width 167 height 21
type input "431I"
click at [1362, 317] on input "431Y" at bounding box center [1364, 324] width 167 height 21
click at [1364, 317] on input "431Y" at bounding box center [1364, 324] width 167 height 21
click at [1365, 326] on input "431Y" at bounding box center [1364, 324] width 167 height 21
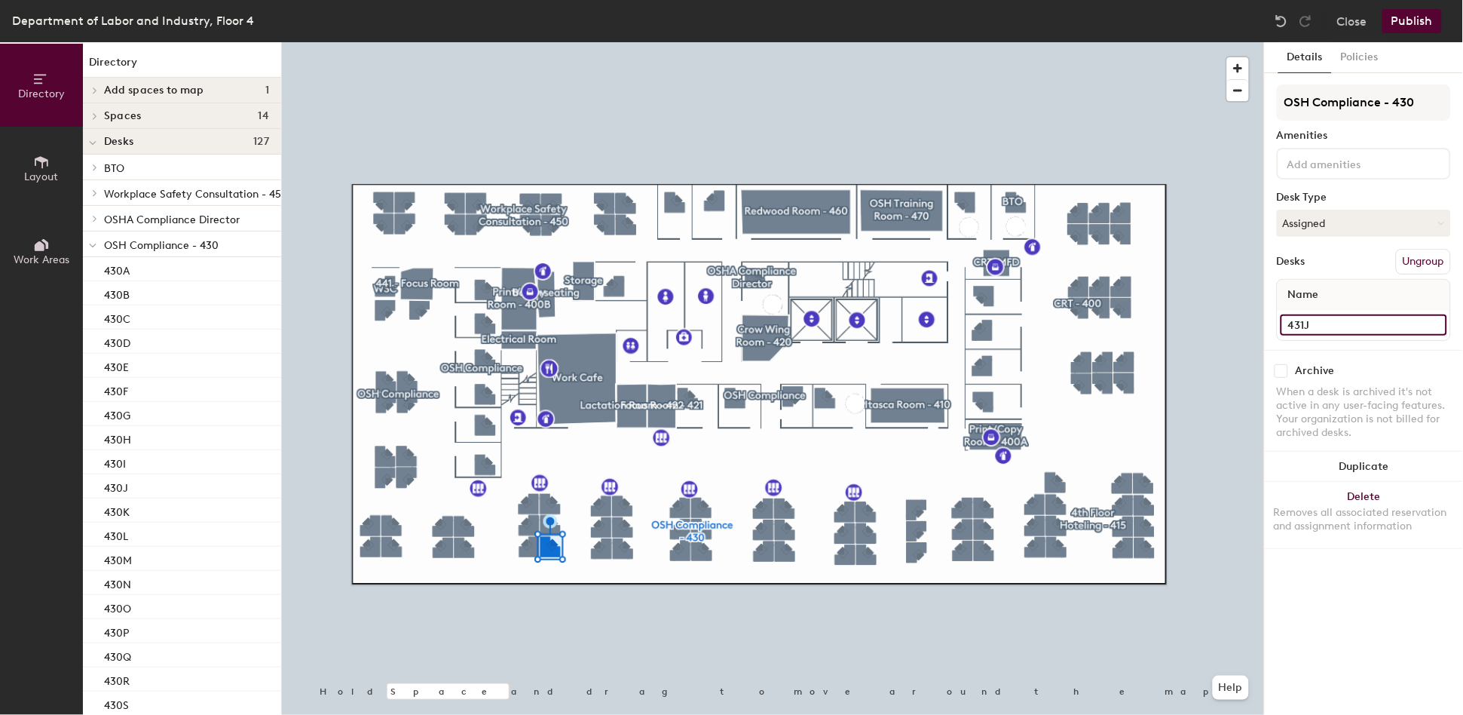
type input "431J"
click at [1359, 324] on input "431Z" at bounding box center [1364, 324] width 167 height 21
click at [1341, 330] on input "431Z" at bounding box center [1364, 324] width 167 height 21
type input "431K"
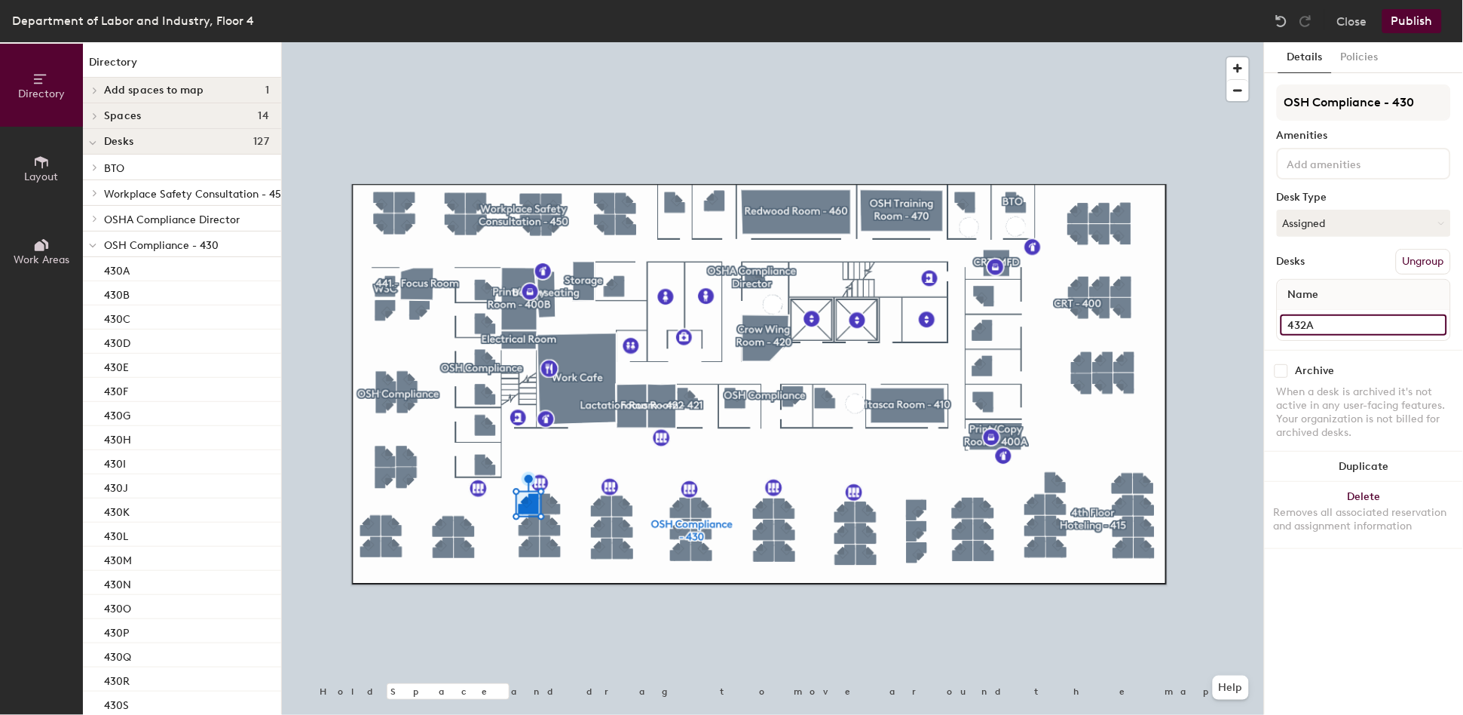
click at [1362, 319] on input "432A" at bounding box center [1364, 324] width 167 height 21
type input "431"
type input "431L"
click at [1342, 317] on input "432B" at bounding box center [1364, 324] width 167 height 21
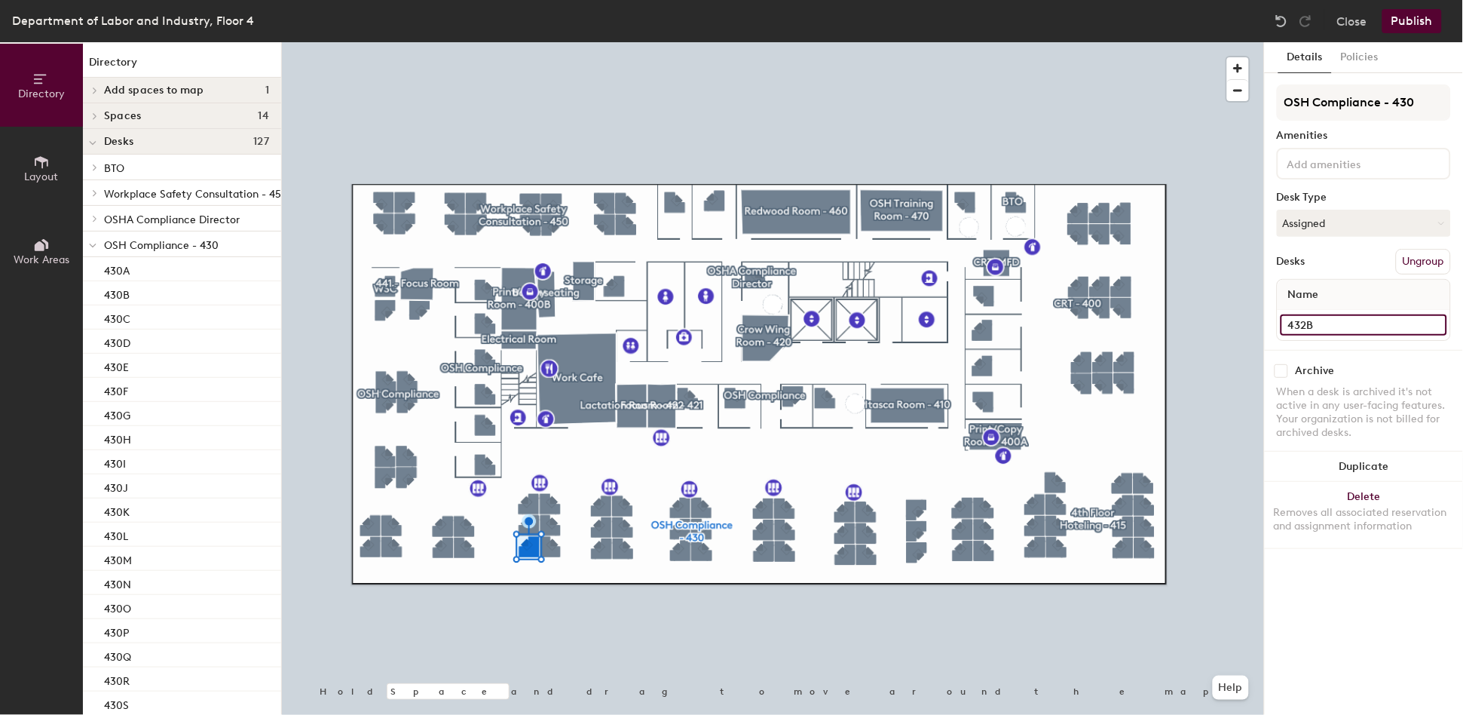
click at [1359, 319] on input "432B" at bounding box center [1364, 324] width 167 height 21
type input "431M"
click at [1352, 316] on input "432C" at bounding box center [1364, 324] width 167 height 21
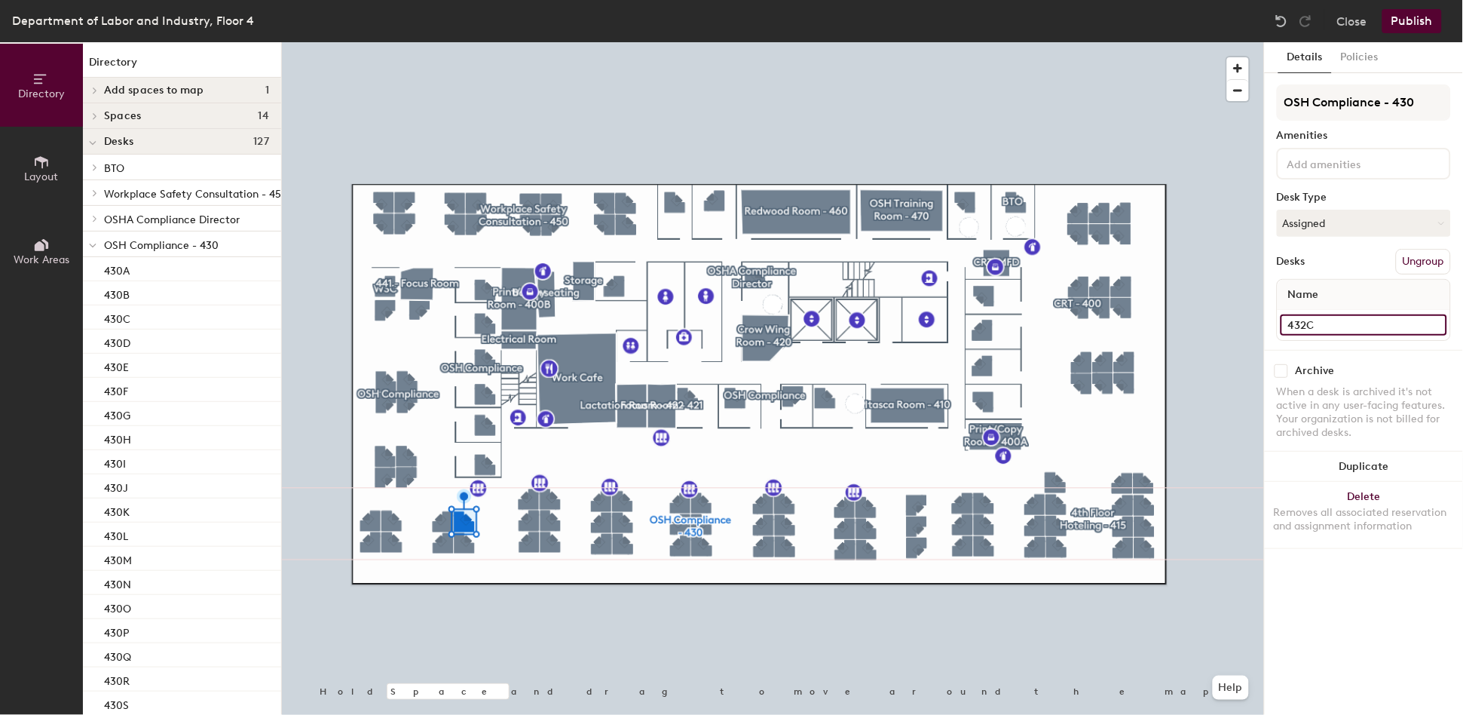
click at [1351, 318] on input "432C" at bounding box center [1364, 324] width 167 height 21
type input "431N"
click at [1345, 322] on input "432D" at bounding box center [1364, 324] width 167 height 21
type input "431O"
click at [1365, 318] on input "432E" at bounding box center [1364, 324] width 167 height 21
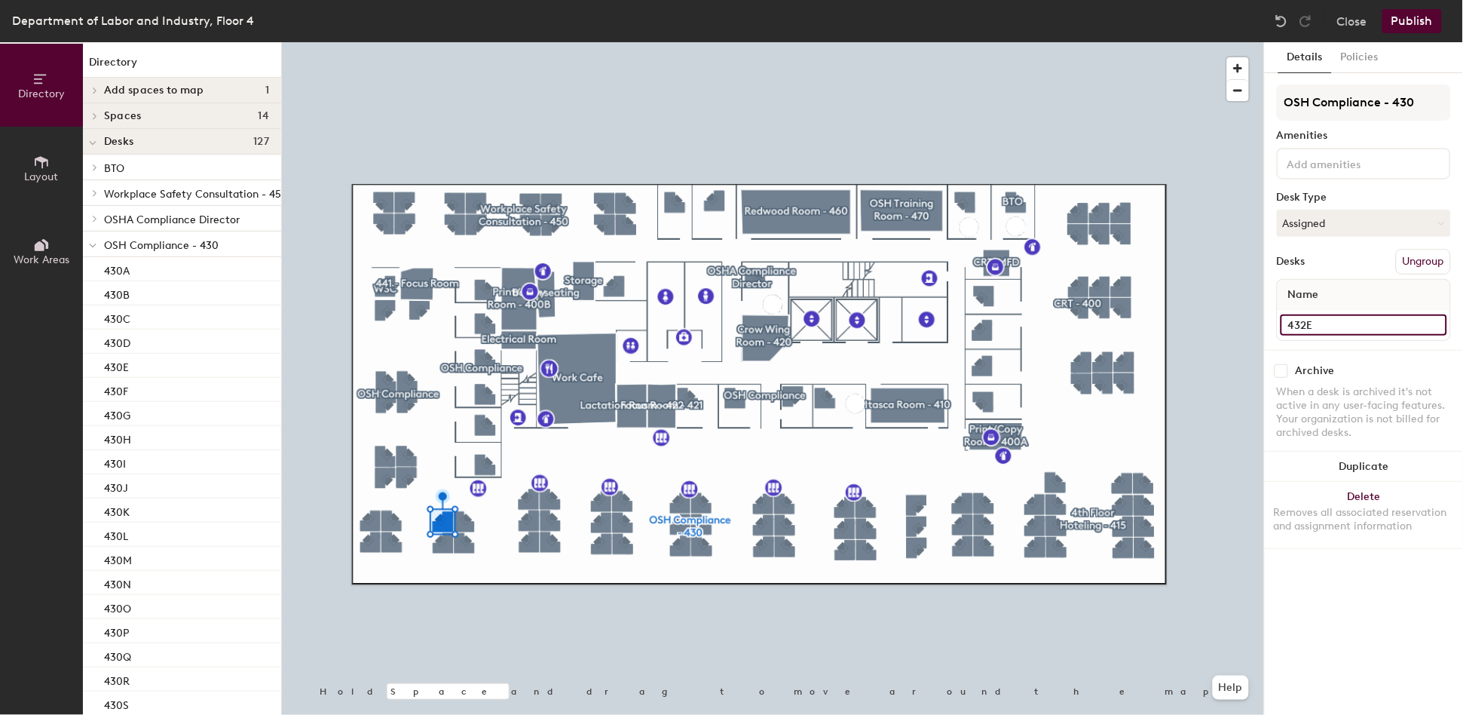
click at [1365, 318] on input "432E" at bounding box center [1364, 324] width 167 height 21
click at [1358, 325] on input "432E" at bounding box center [1364, 324] width 167 height 21
type input "431P"
click at [1338, 324] on input "432F" at bounding box center [1364, 324] width 167 height 21
click at [1345, 320] on input "432F" at bounding box center [1364, 324] width 167 height 21
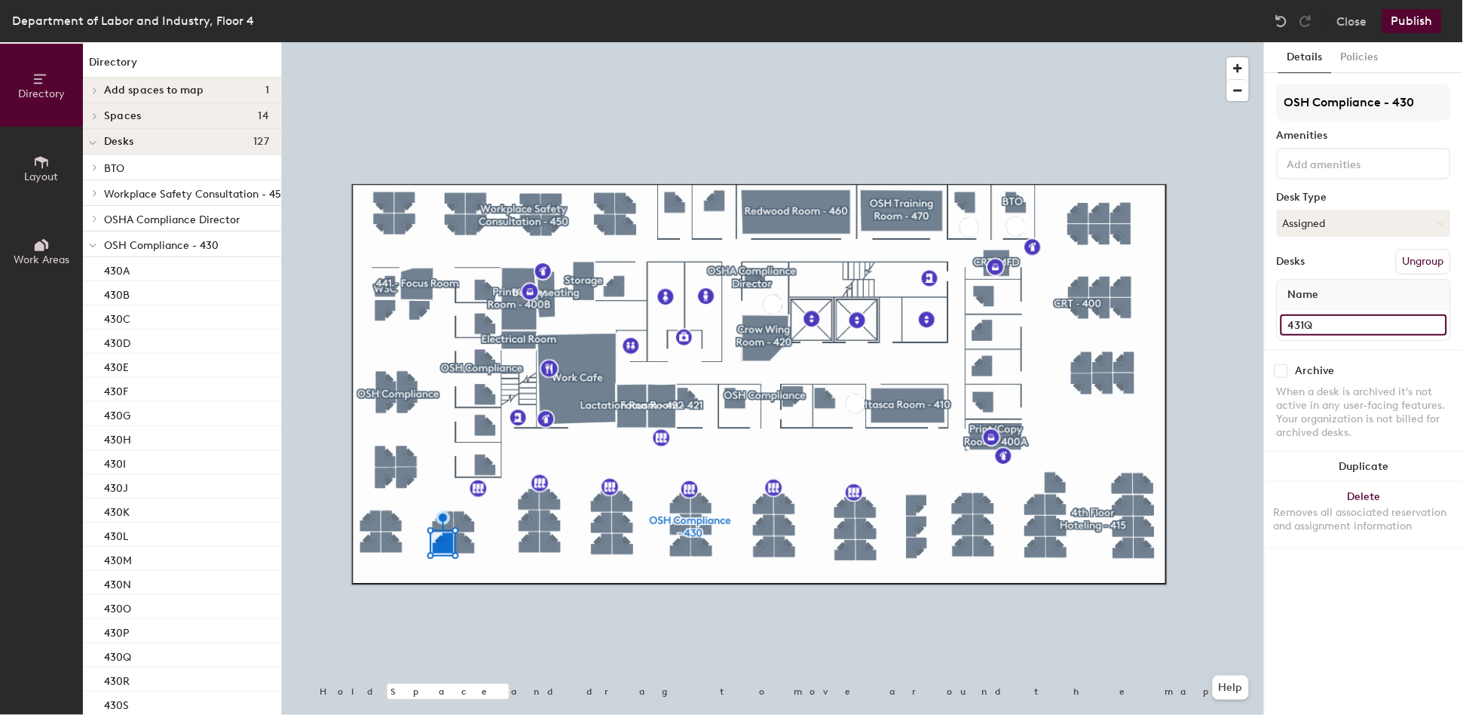
type input "431Q"
click at [1344, 321] on input "432G" at bounding box center [1364, 324] width 167 height 21
click at [1347, 320] on input "432G" at bounding box center [1364, 324] width 167 height 21
type input "431R"
click at [1368, 323] on input "432H" at bounding box center [1364, 324] width 167 height 21
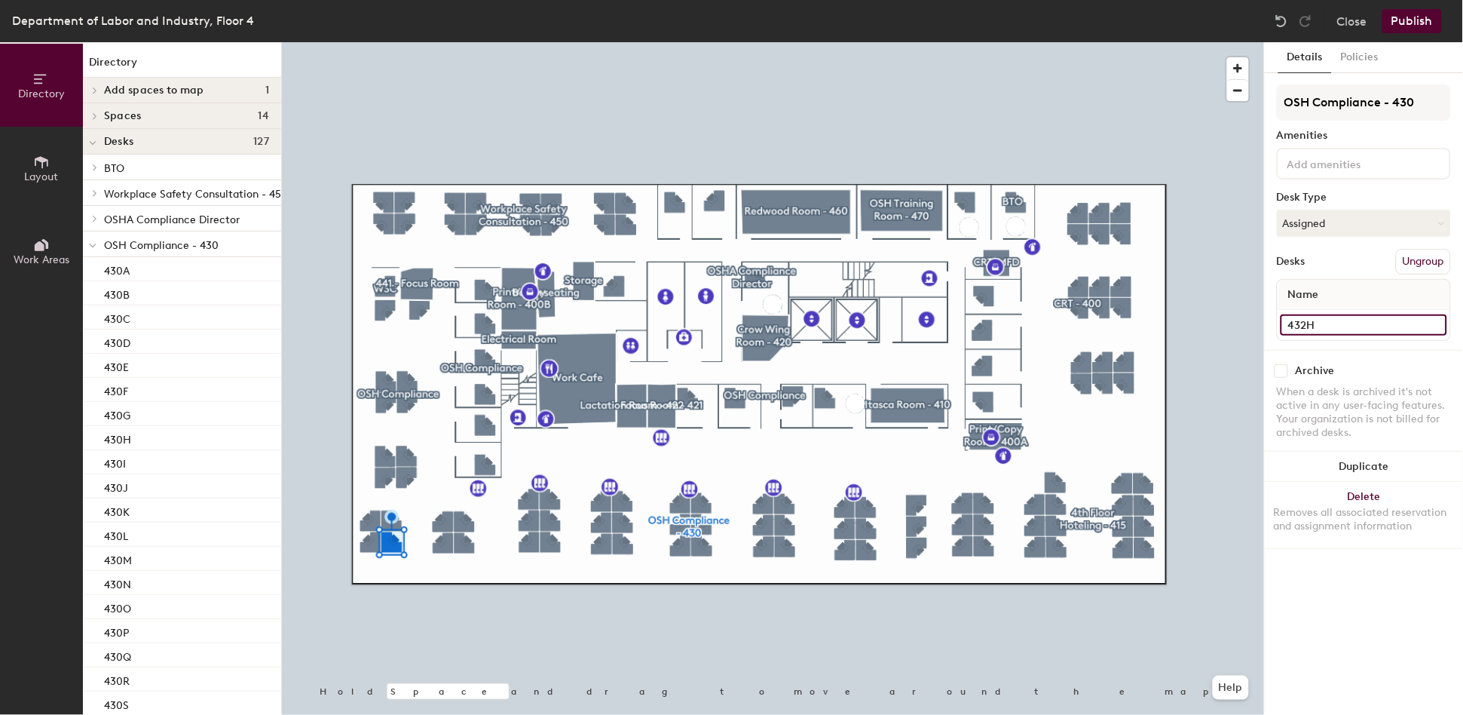
click at [1366, 323] on input "432H" at bounding box center [1364, 324] width 167 height 21
click at [1357, 326] on input "432H" at bounding box center [1364, 324] width 167 height 21
type input "431S"
click at [366, 42] on div at bounding box center [773, 42] width 982 height 0
click at [1334, 319] on input "432I" at bounding box center [1364, 324] width 167 height 21
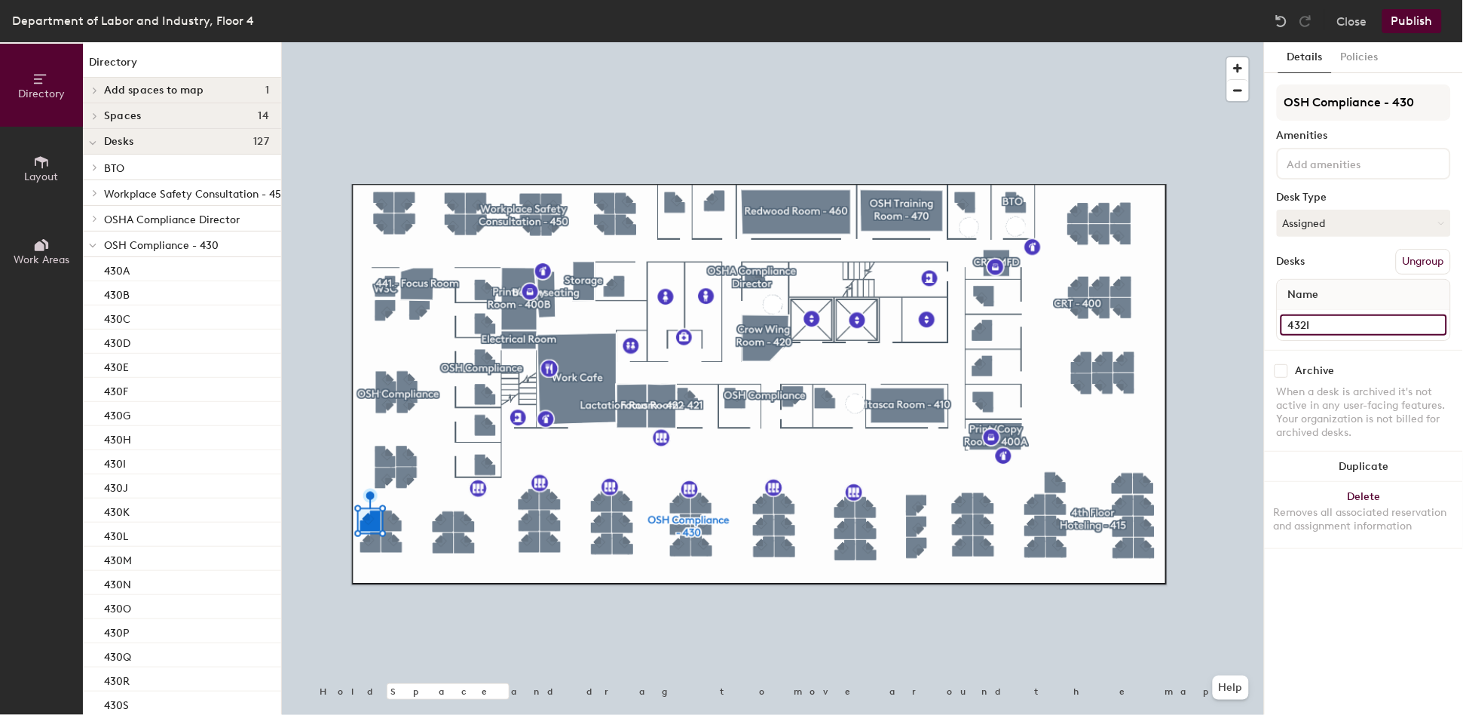
click at [1337, 318] on input "432I" at bounding box center [1364, 324] width 167 height 21
type input "431T"
click at [1359, 322] on input "432J" at bounding box center [1364, 324] width 167 height 21
type input "431U"
click at [1356, 319] on input "432K" at bounding box center [1364, 324] width 167 height 21
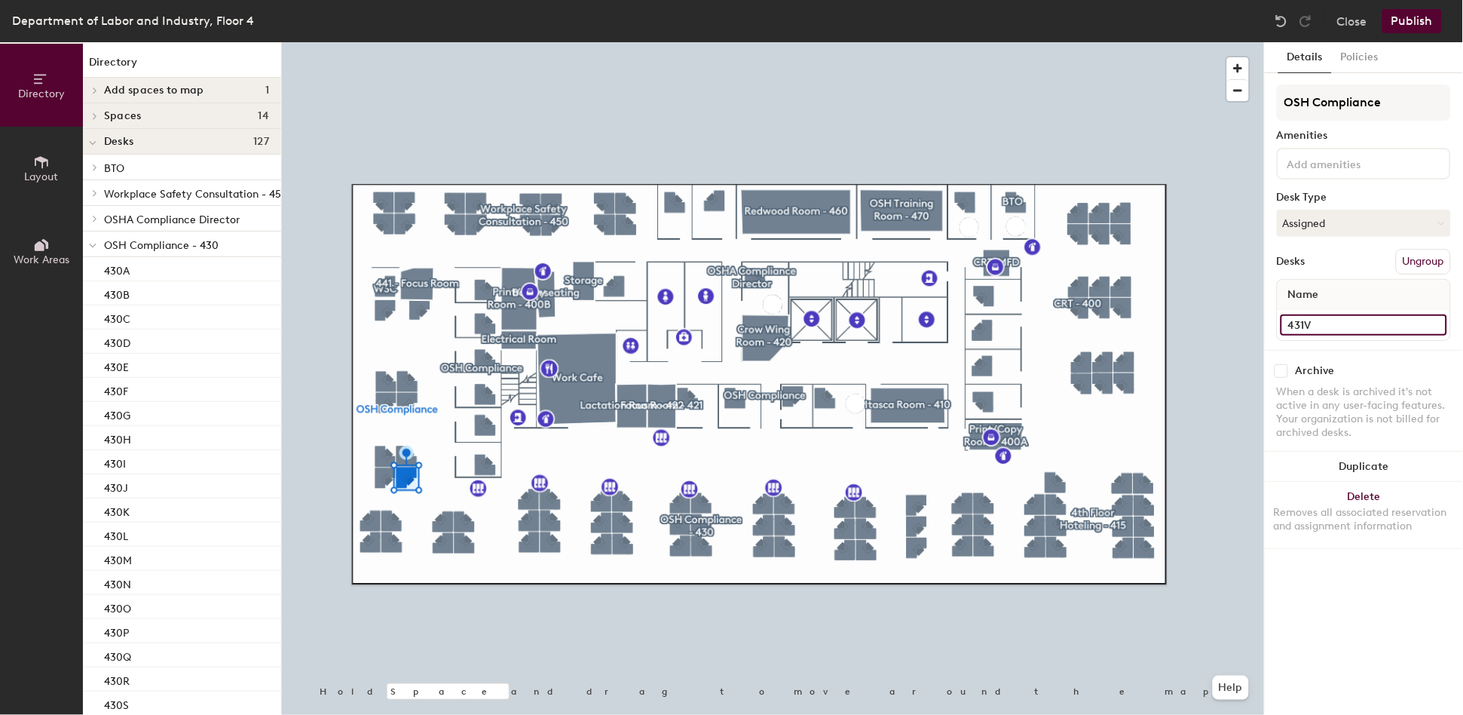
type input "431V"
click at [1352, 318] on input "432L" at bounding box center [1364, 324] width 167 height 21
type input "431W"
click at [1343, 318] on input "432M" at bounding box center [1364, 324] width 167 height 21
type input "431X"
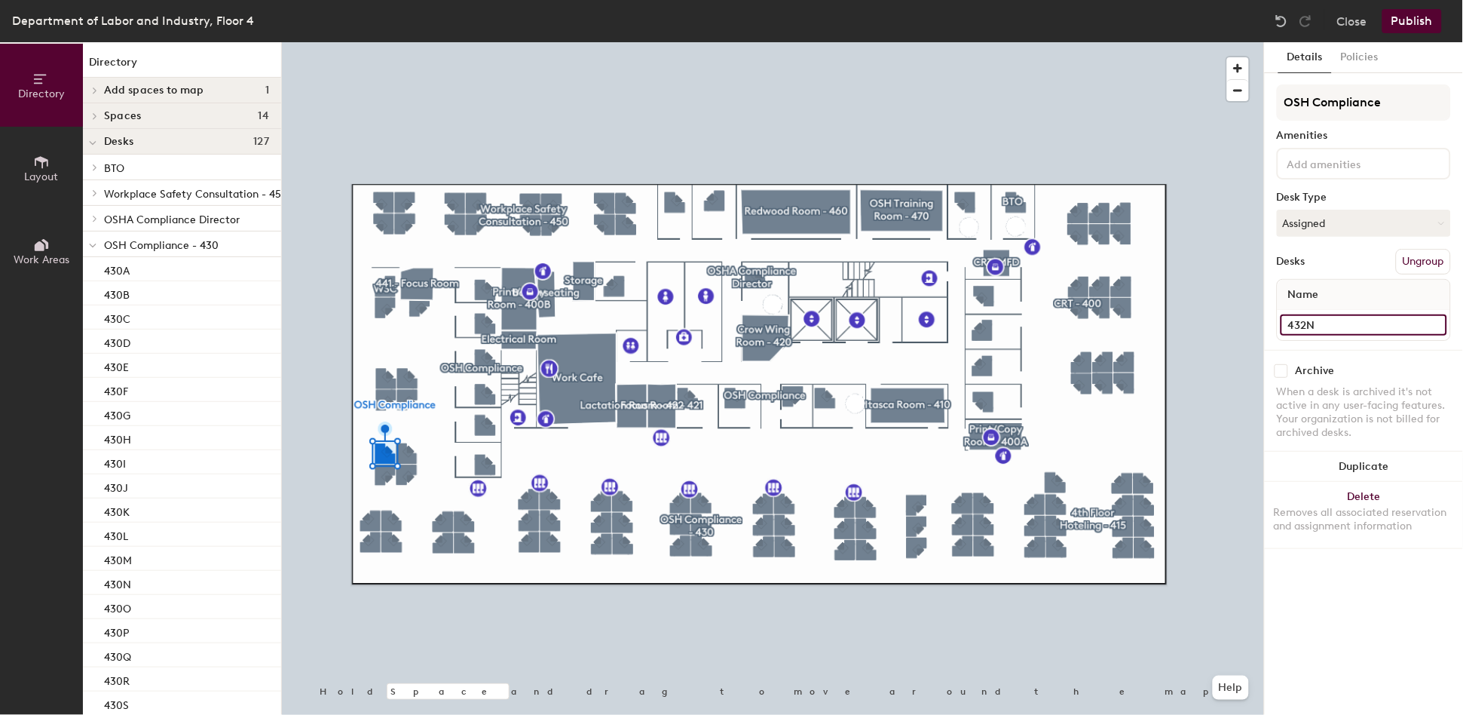
click at [1343, 322] on input "432N" at bounding box center [1364, 324] width 167 height 21
type input "431Y"
click at [1337, 323] on input "432O" at bounding box center [1364, 324] width 167 height 21
type input "431Z"
click at [381, 42] on div at bounding box center [773, 42] width 982 height 0
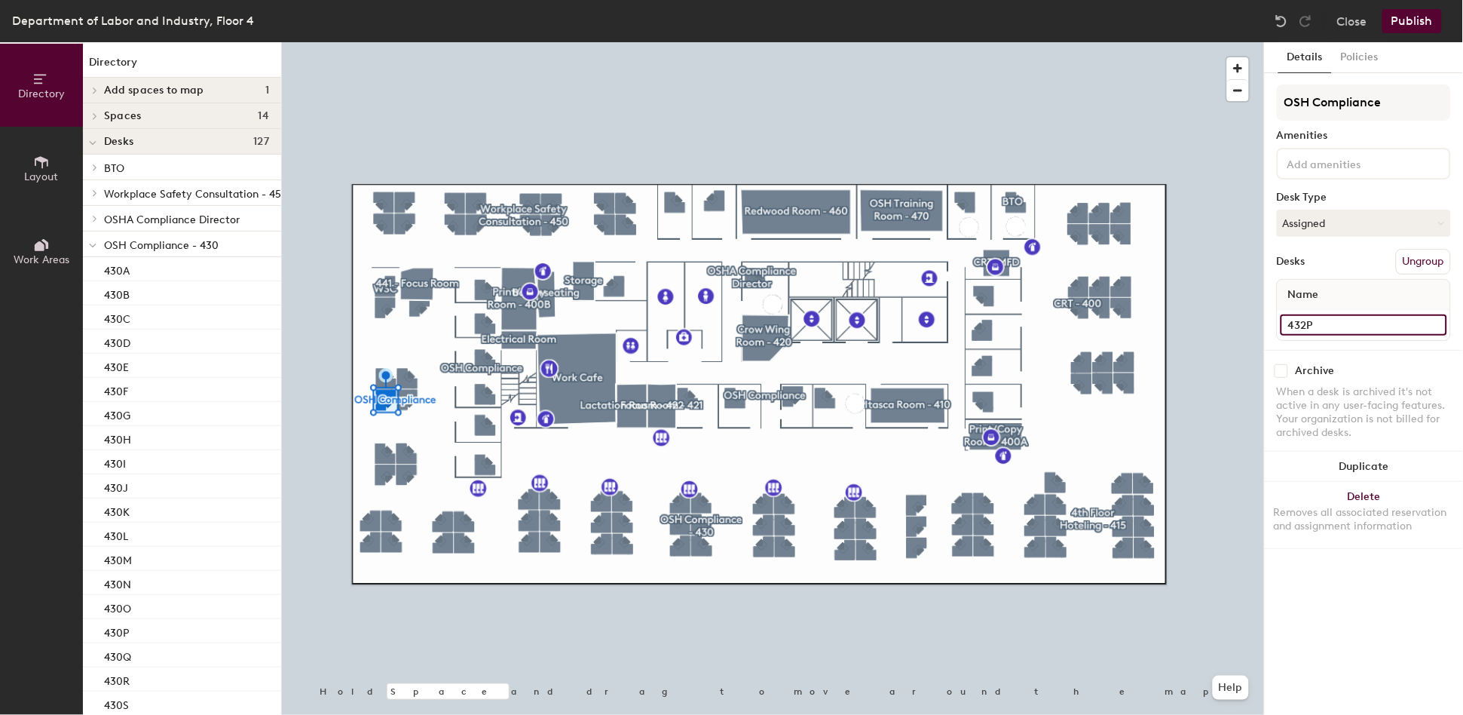
click at [1339, 324] on input "432P" at bounding box center [1364, 324] width 167 height 21
type input "432A"
click at [1328, 322] on input "432Q" at bounding box center [1364, 324] width 167 height 21
click at [1334, 323] on input "432Q" at bounding box center [1364, 324] width 167 height 21
type input "432B"
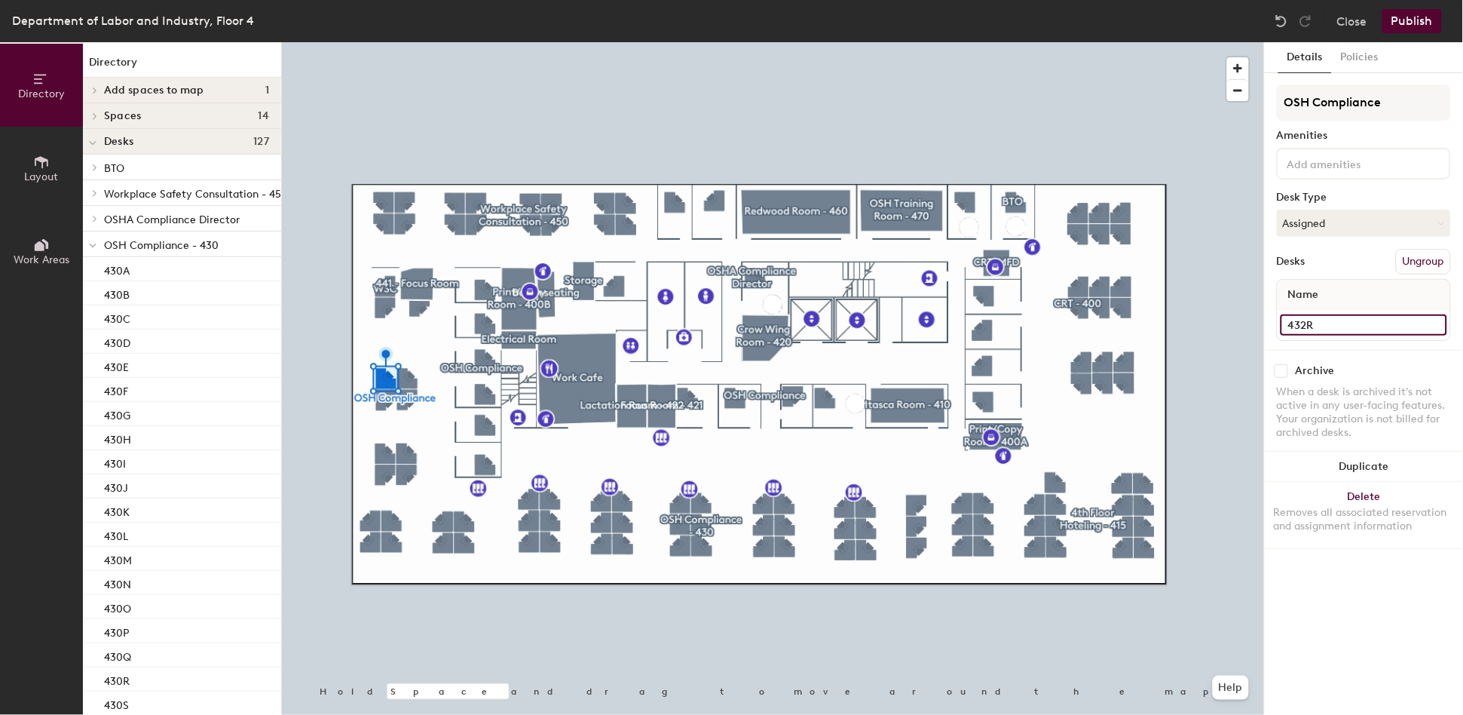
click at [1365, 320] on input "432R" at bounding box center [1364, 324] width 167 height 21
click at [1358, 324] on input "432R" at bounding box center [1364, 324] width 167 height 21
type input "432C"
click at [1343, 314] on input "432S" at bounding box center [1364, 324] width 167 height 21
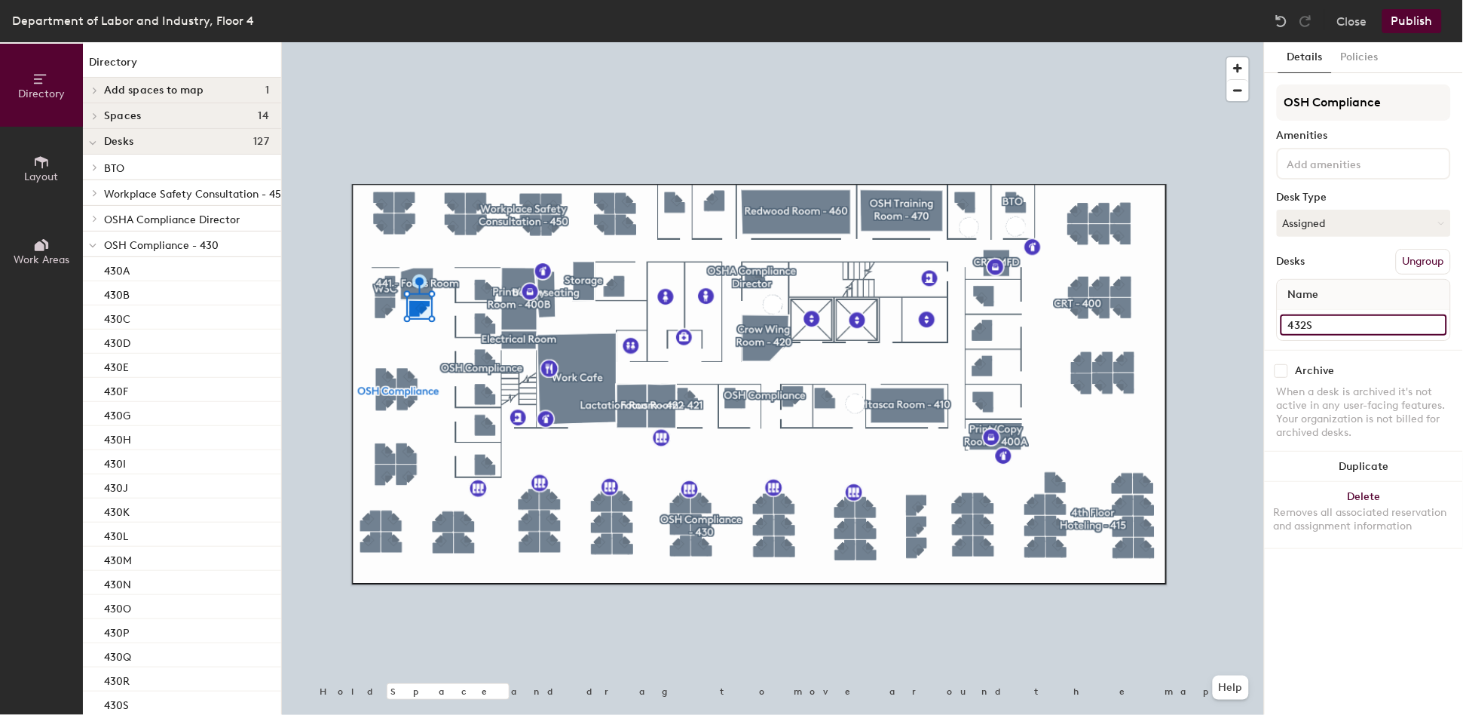
click at [1343, 321] on input "432S" at bounding box center [1364, 324] width 167 height 21
type input "432D"
click at [1346, 319] on input "432T" at bounding box center [1364, 324] width 167 height 21
click at [1347, 318] on input "432T" at bounding box center [1364, 324] width 167 height 21
click at [1348, 326] on input "432T" at bounding box center [1364, 324] width 167 height 21
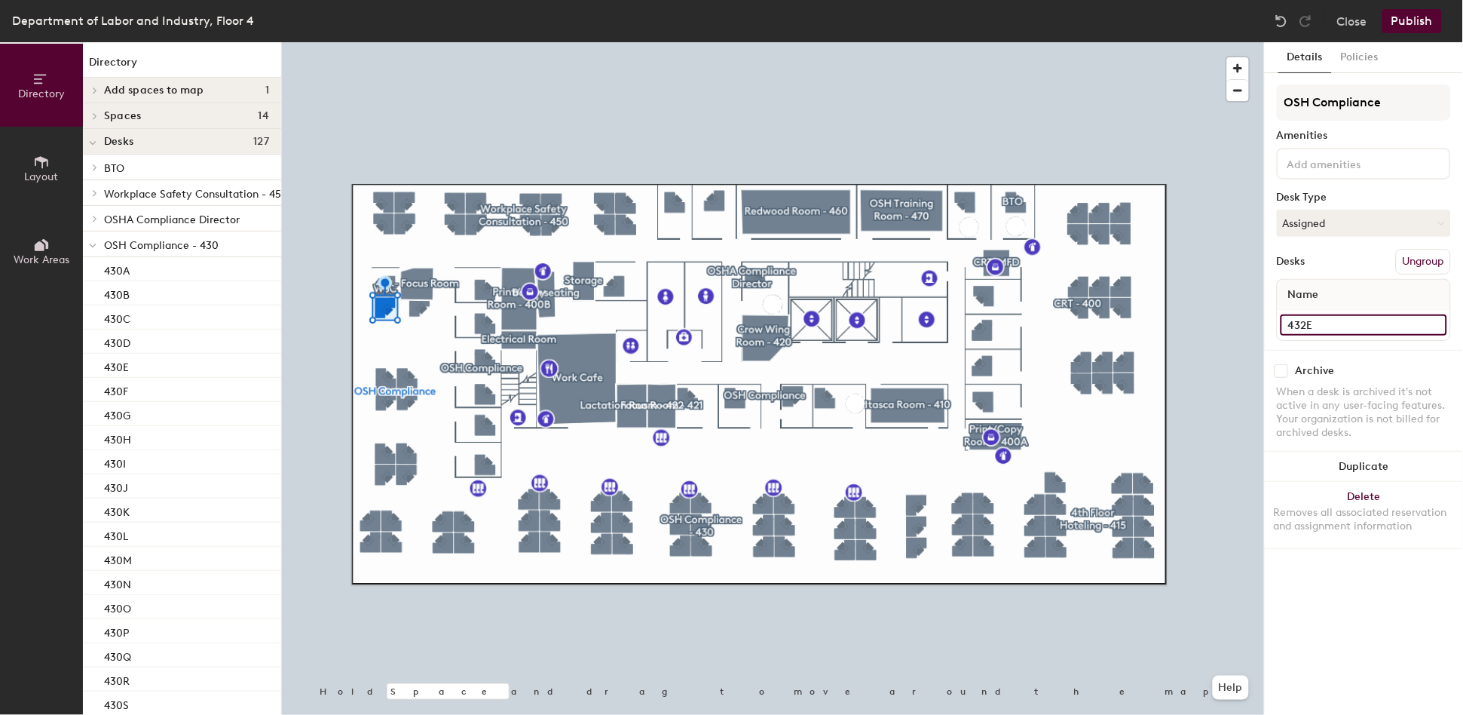
type input "432E"
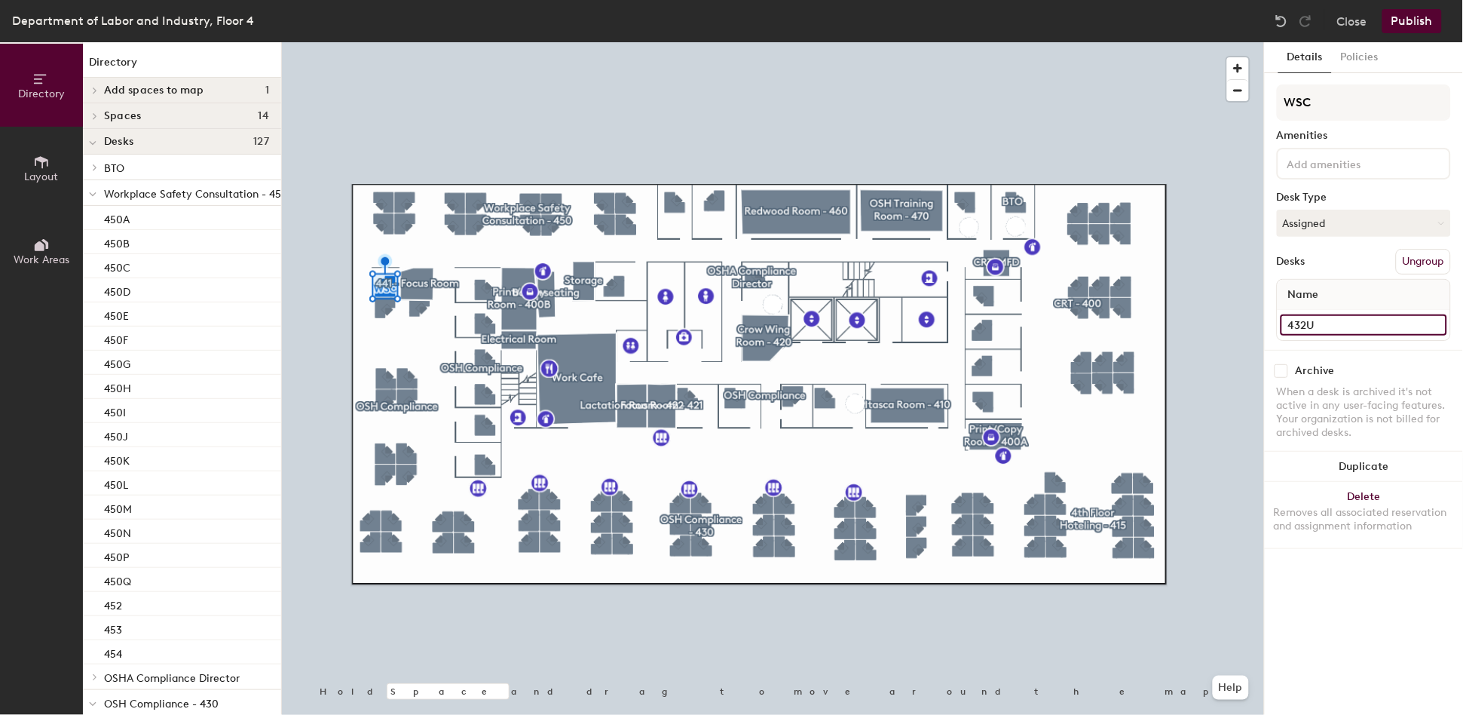
click at [1336, 320] on input "432U" at bounding box center [1364, 324] width 167 height 21
type input "450R"
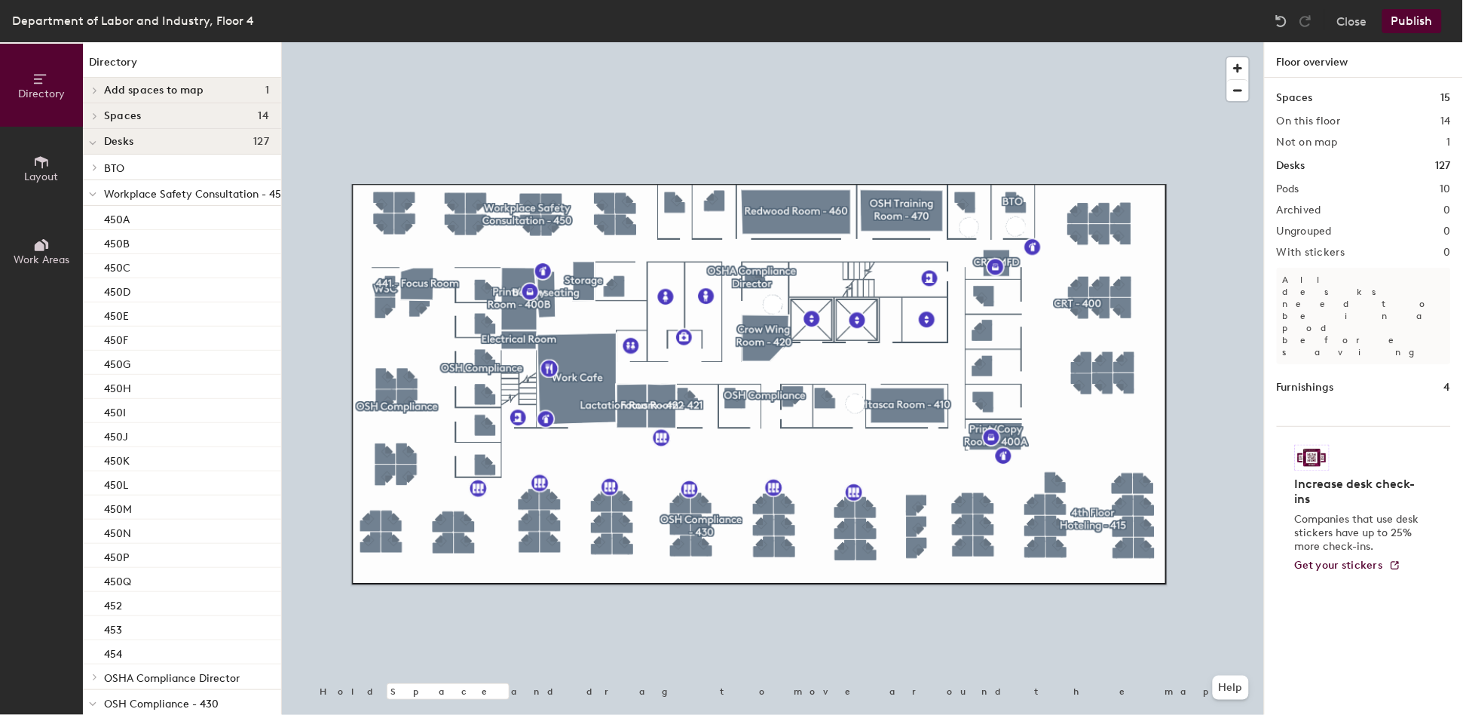
click at [1405, 17] on button "Publish" at bounding box center [1413, 21] width 60 height 24
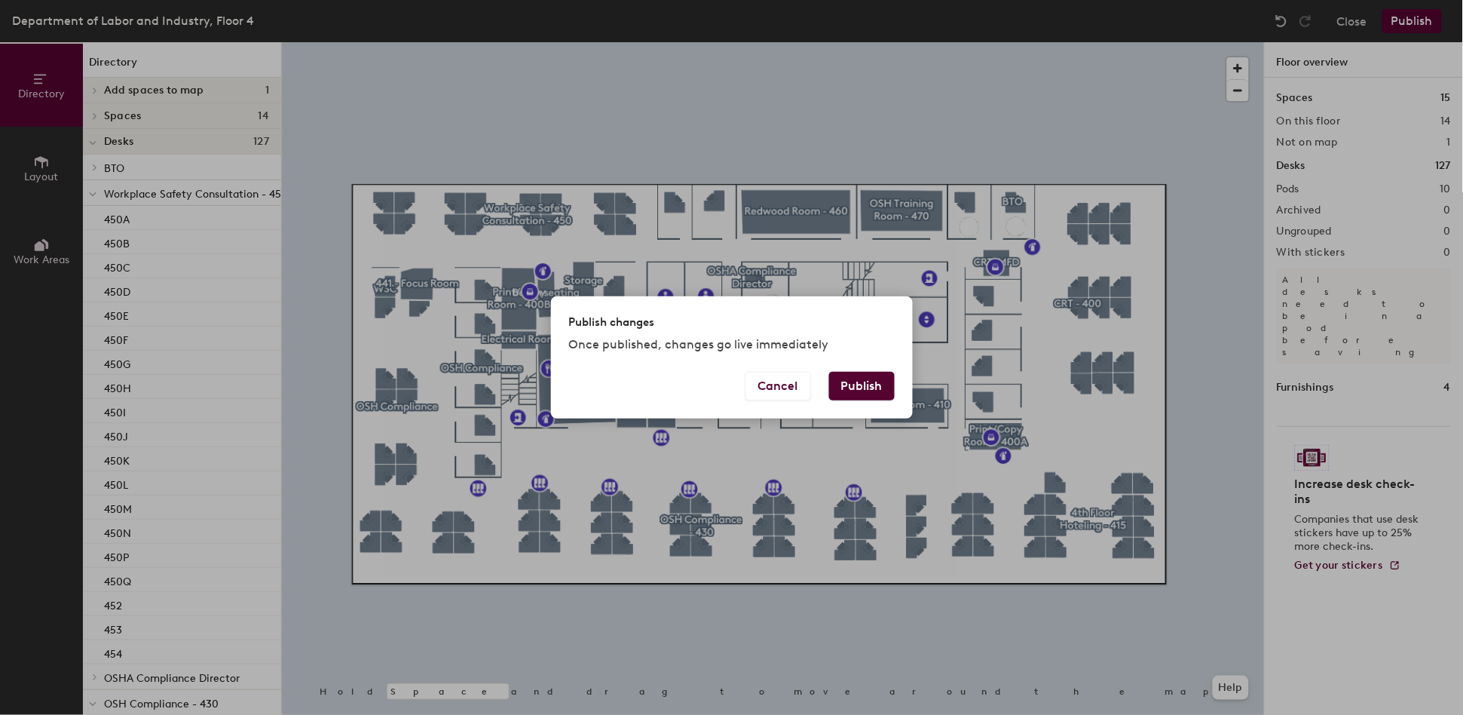
click at [862, 367] on div "Publish changes Once published, changes go live immediately" at bounding box center [732, 333] width 362 height 75
click at [855, 380] on button "Publish" at bounding box center [862, 386] width 66 height 29
